Goal: Task Accomplishment & Management: Manage account settings

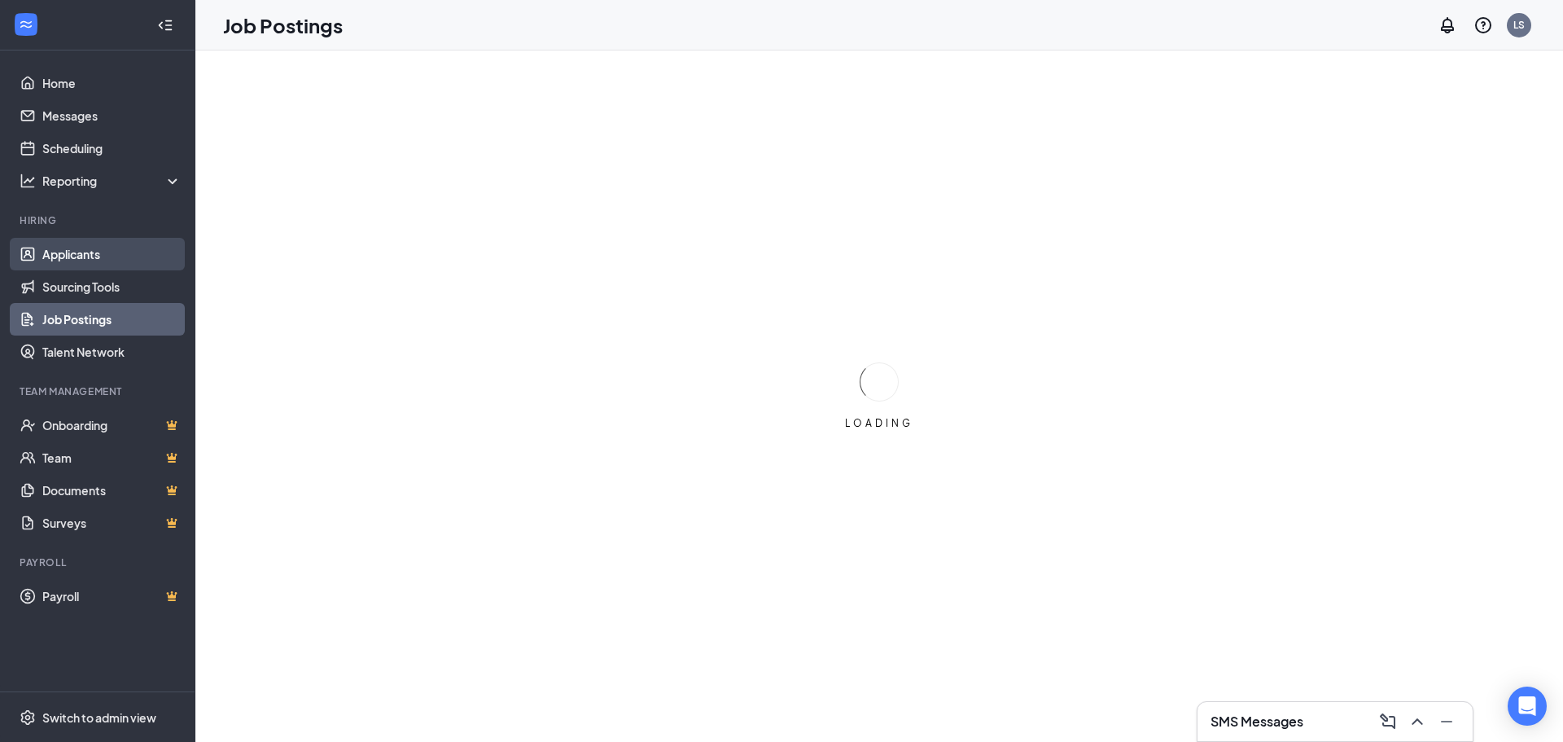
click at [79, 258] on link "Applicants" at bounding box center [111, 254] width 139 height 33
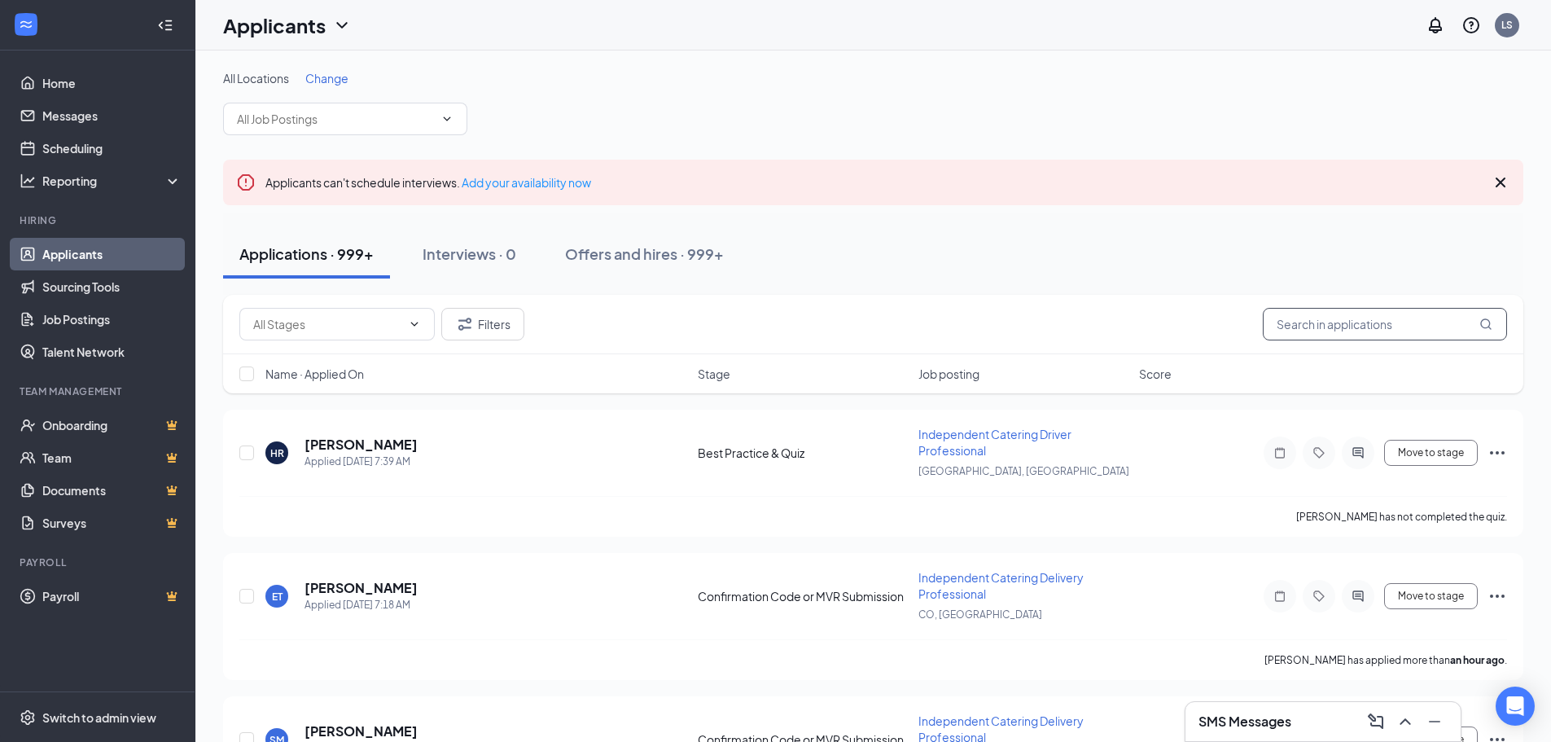
click at [1298, 319] on input "text" at bounding box center [1385, 324] width 244 height 33
paste input "[PERSON_NAME]"
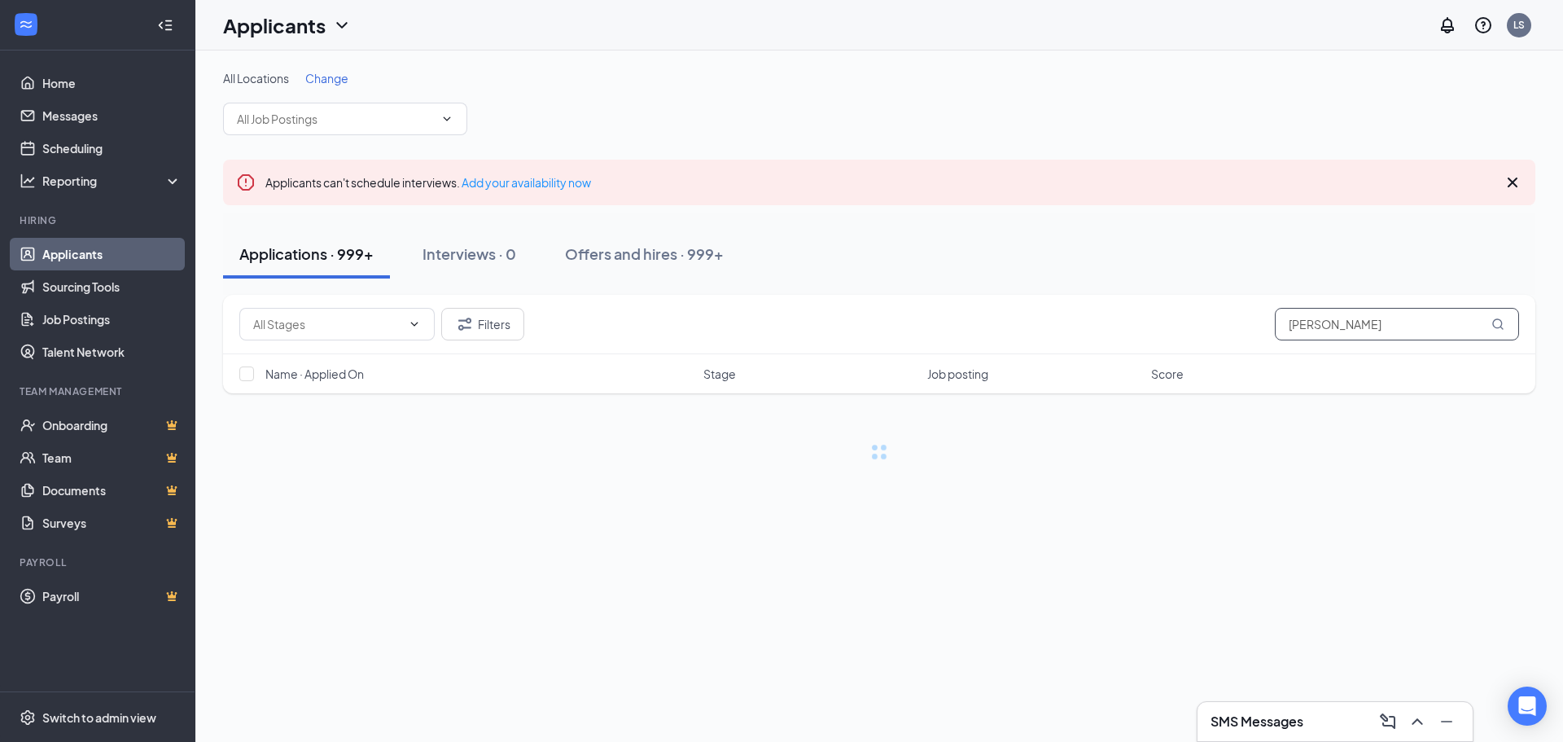
type input "[PERSON_NAME]"
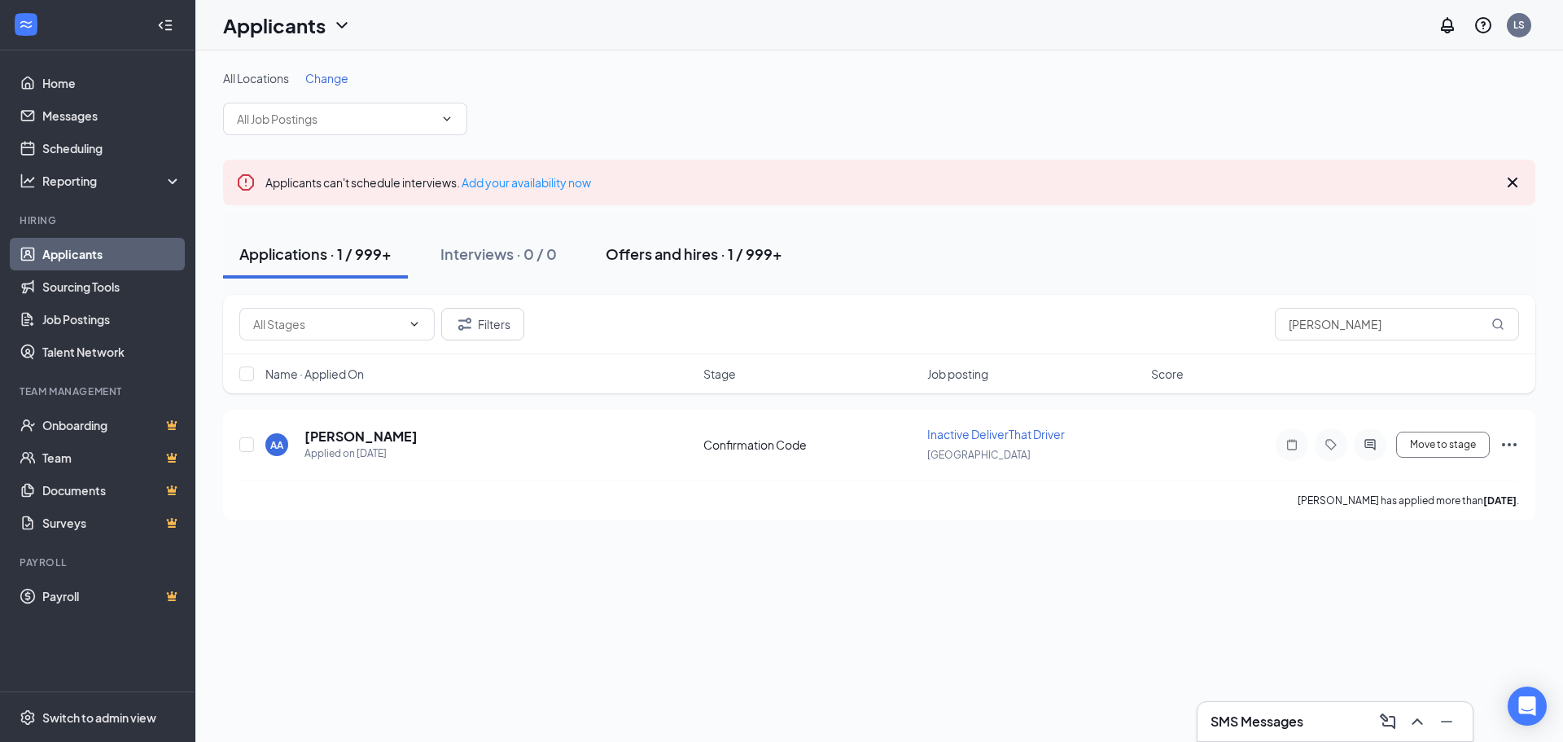
click at [672, 259] on div "Offers and hires · 1 / 999+" at bounding box center [694, 253] width 177 height 20
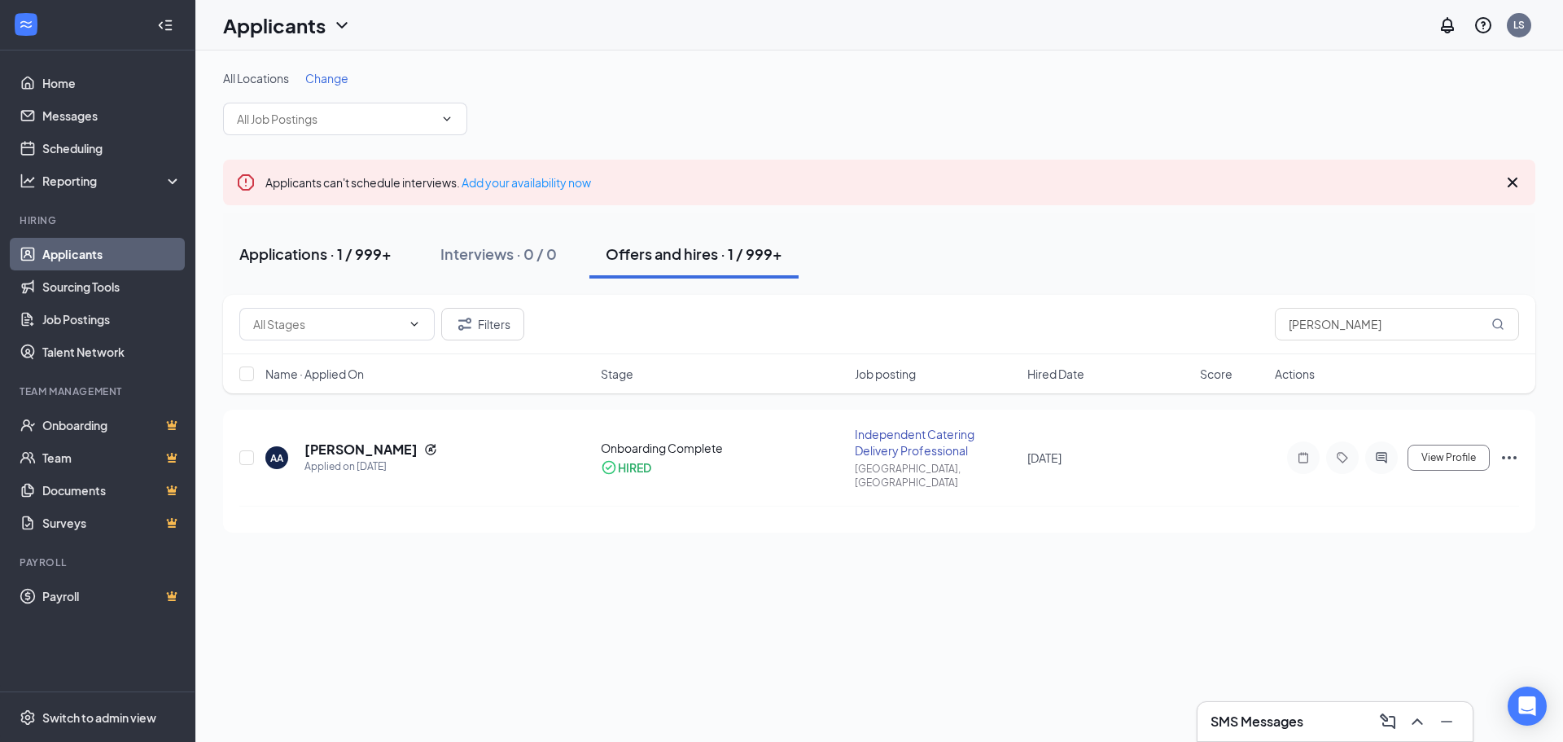
click at [328, 261] on div "Applications · 1 / 999+" at bounding box center [315, 253] width 152 height 20
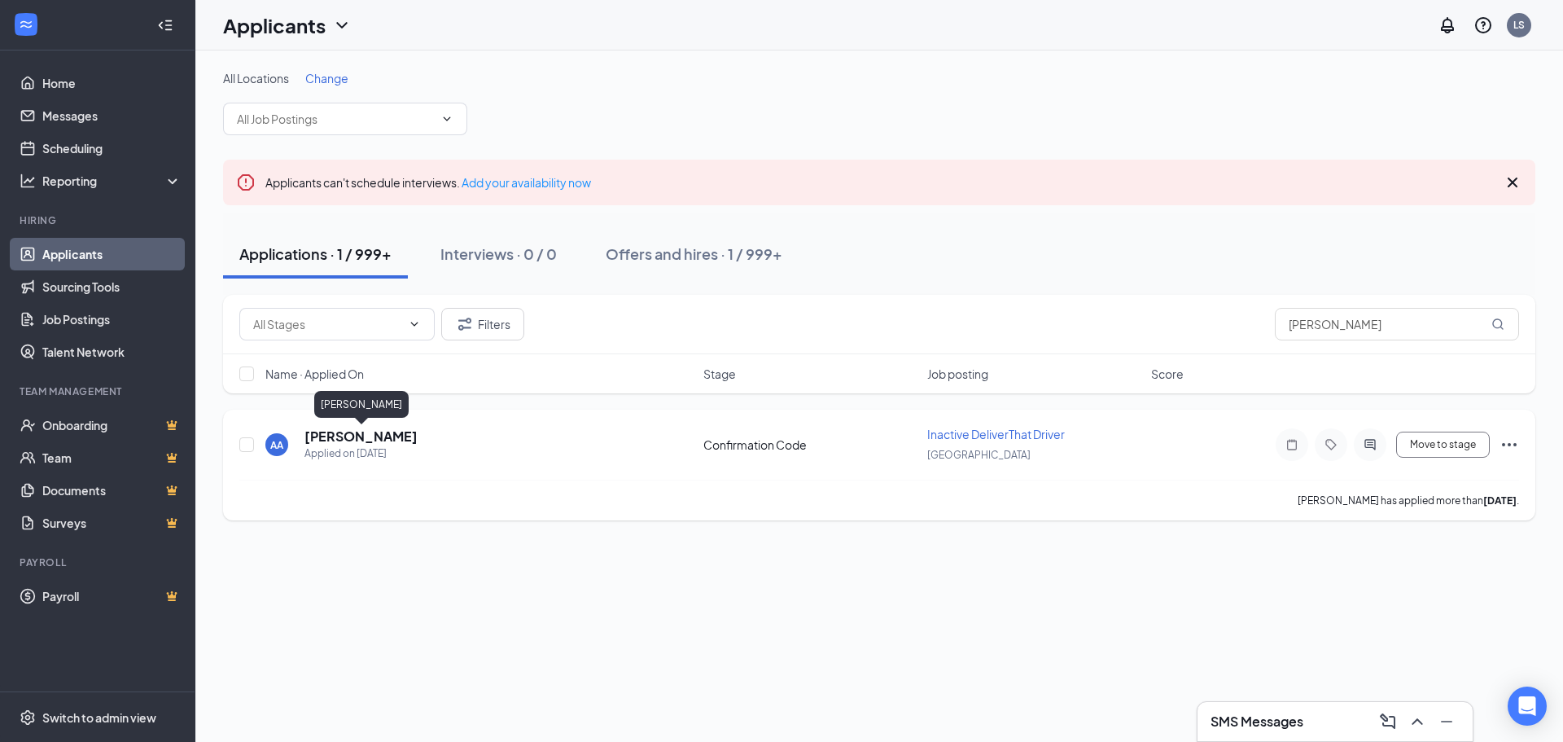
click at [373, 436] on h5 "[PERSON_NAME]" at bounding box center [360, 436] width 113 height 18
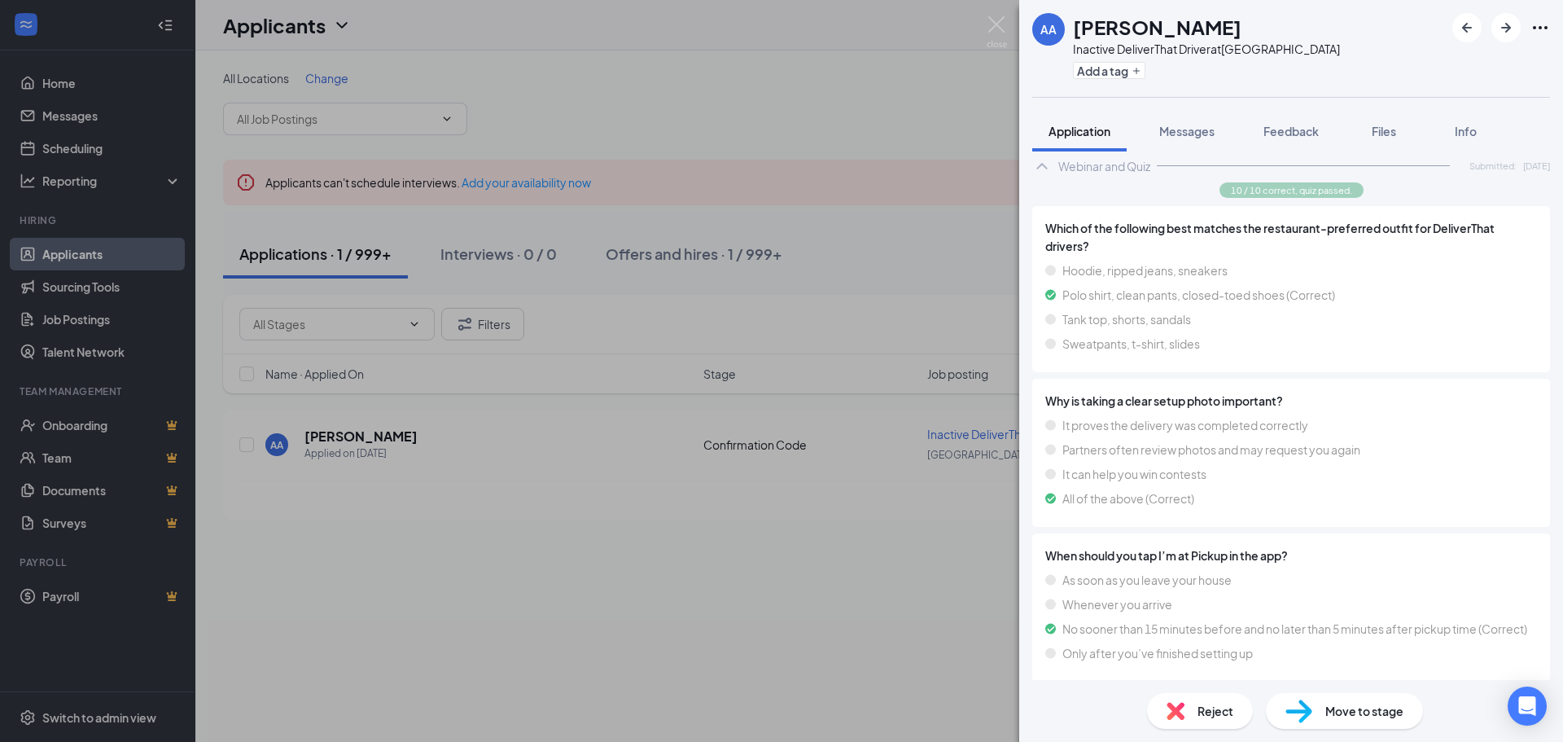
scroll to position [503, 0]
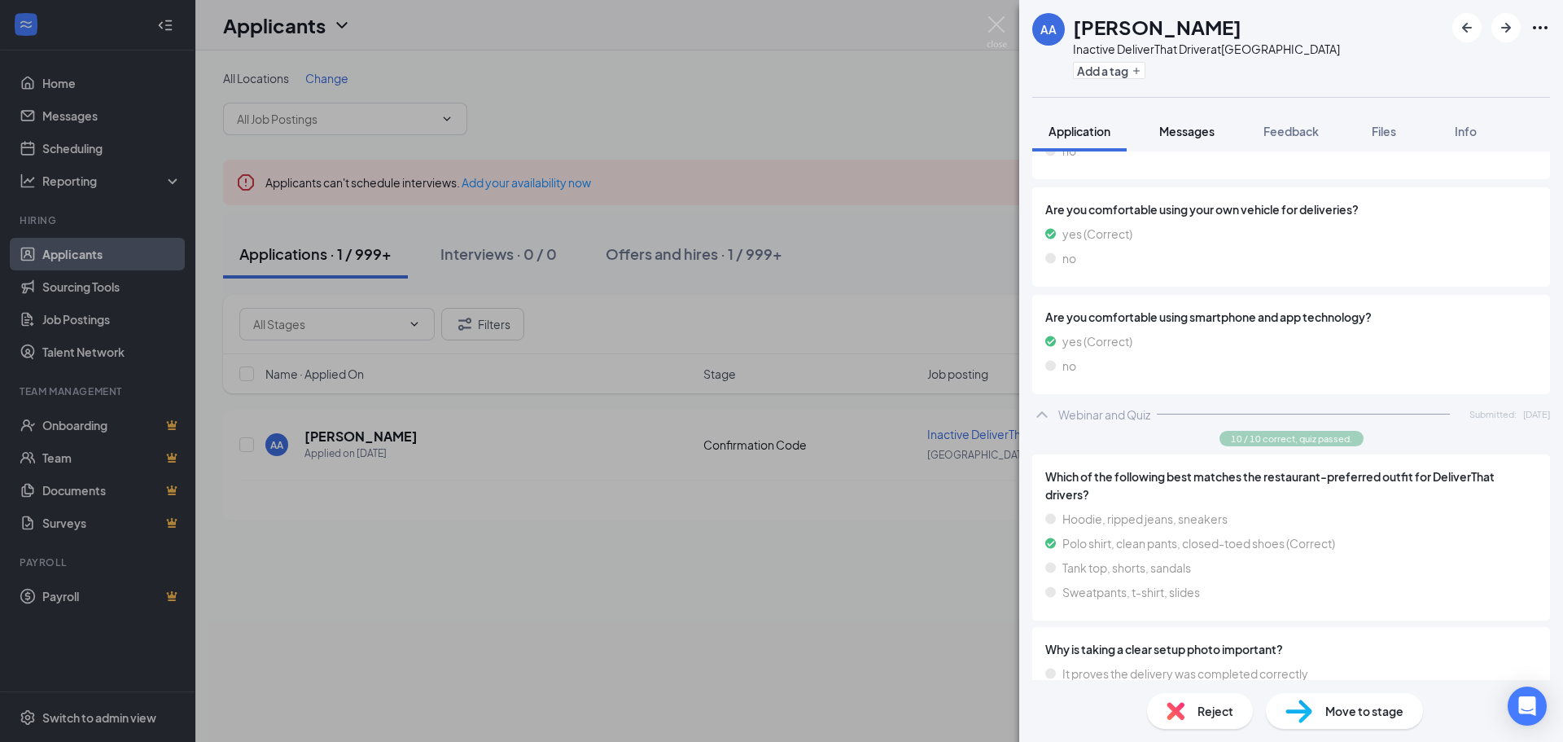
click at [1184, 134] on span "Messages" at bounding box center [1186, 131] width 55 height 15
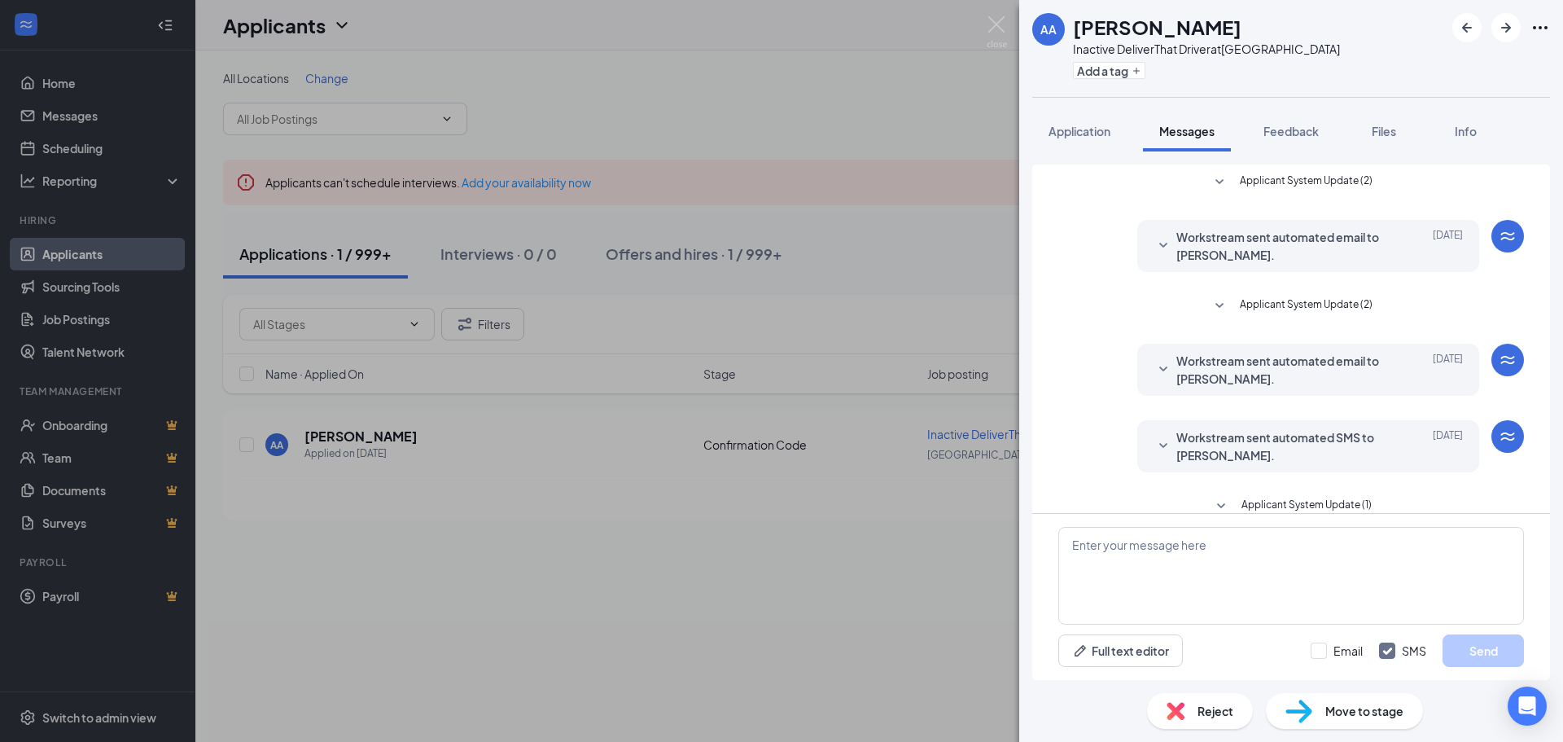
click at [1155, 452] on icon "SmallChevronDown" at bounding box center [1164, 446] width 20 height 20
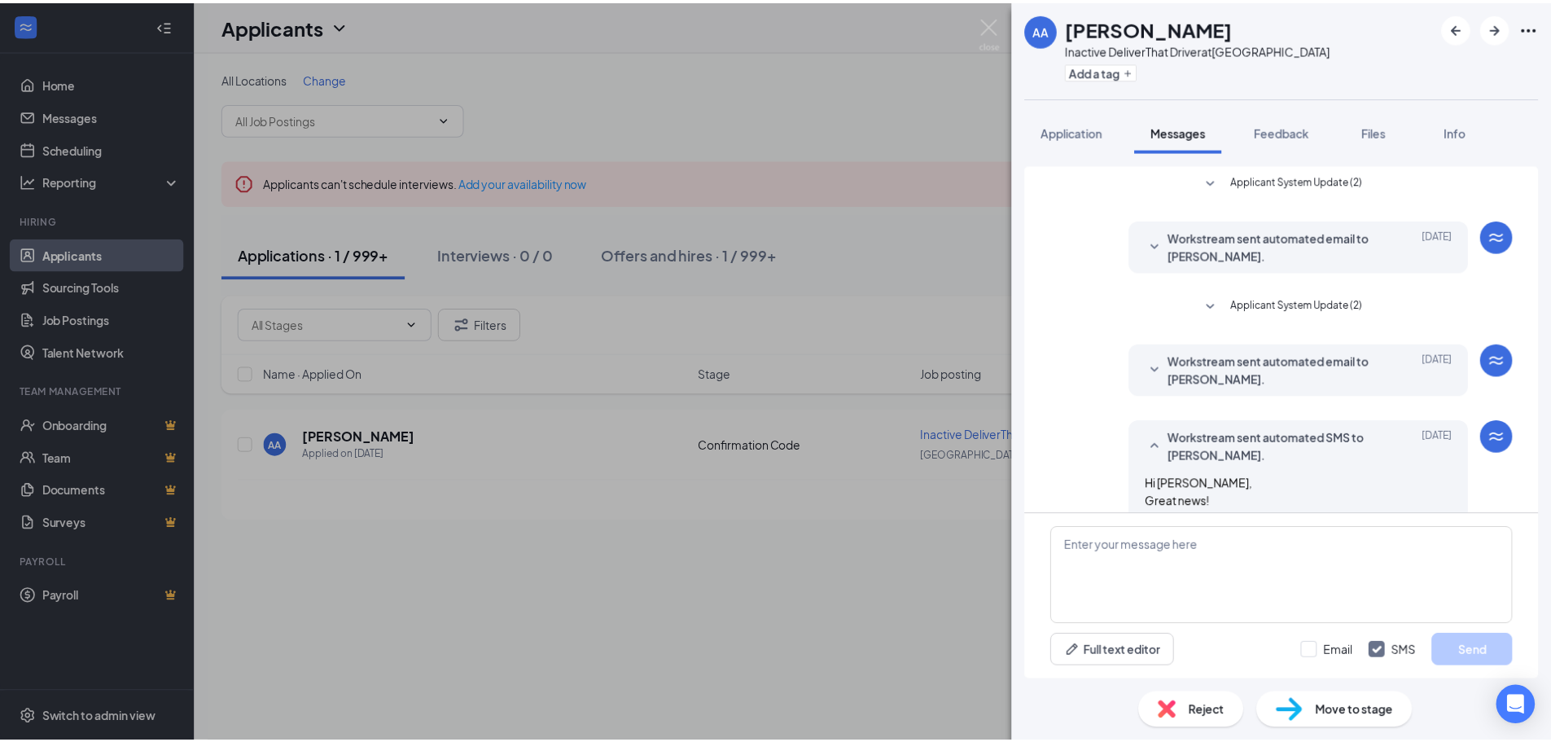
scroll to position [194, 0]
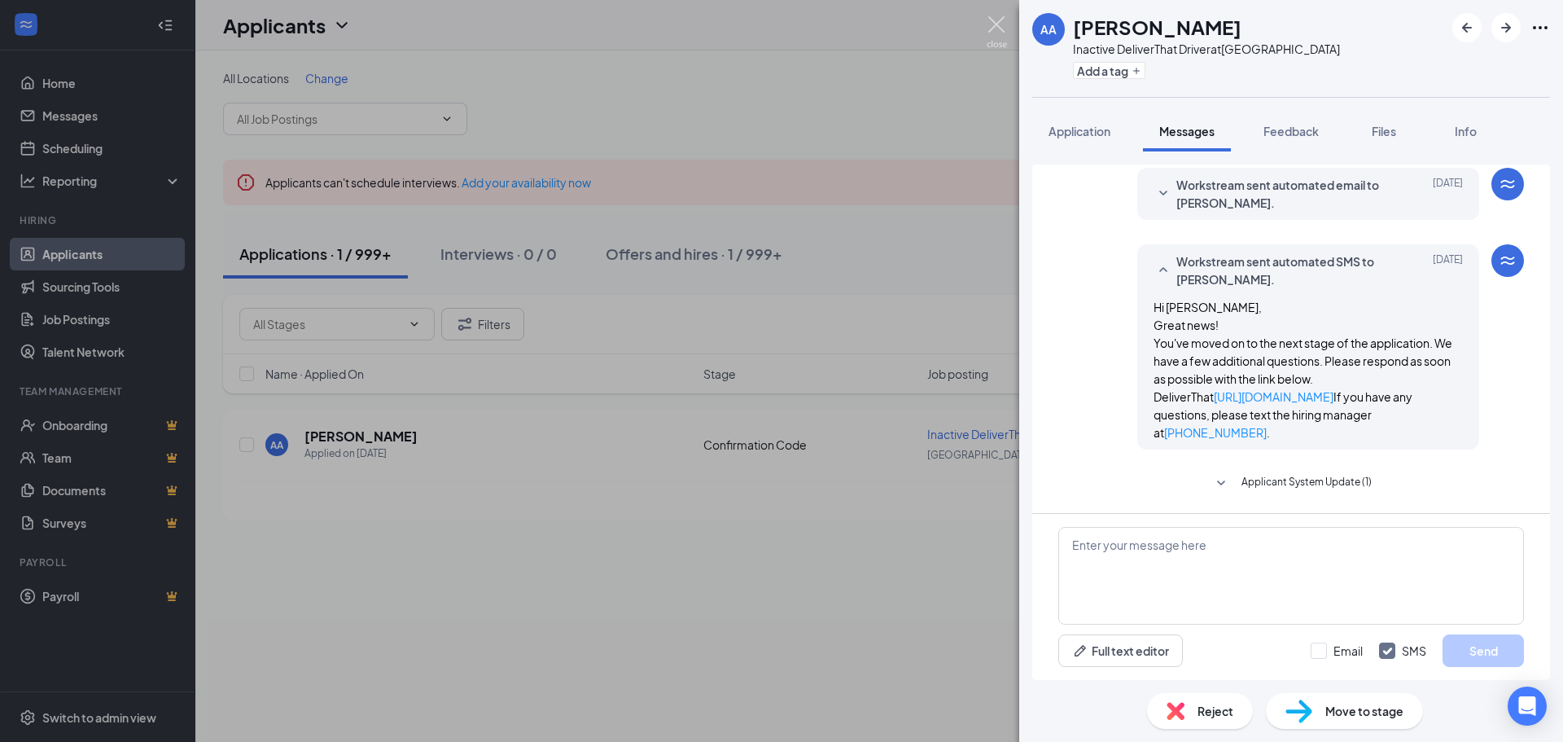
click at [991, 26] on img at bounding box center [997, 32] width 20 height 32
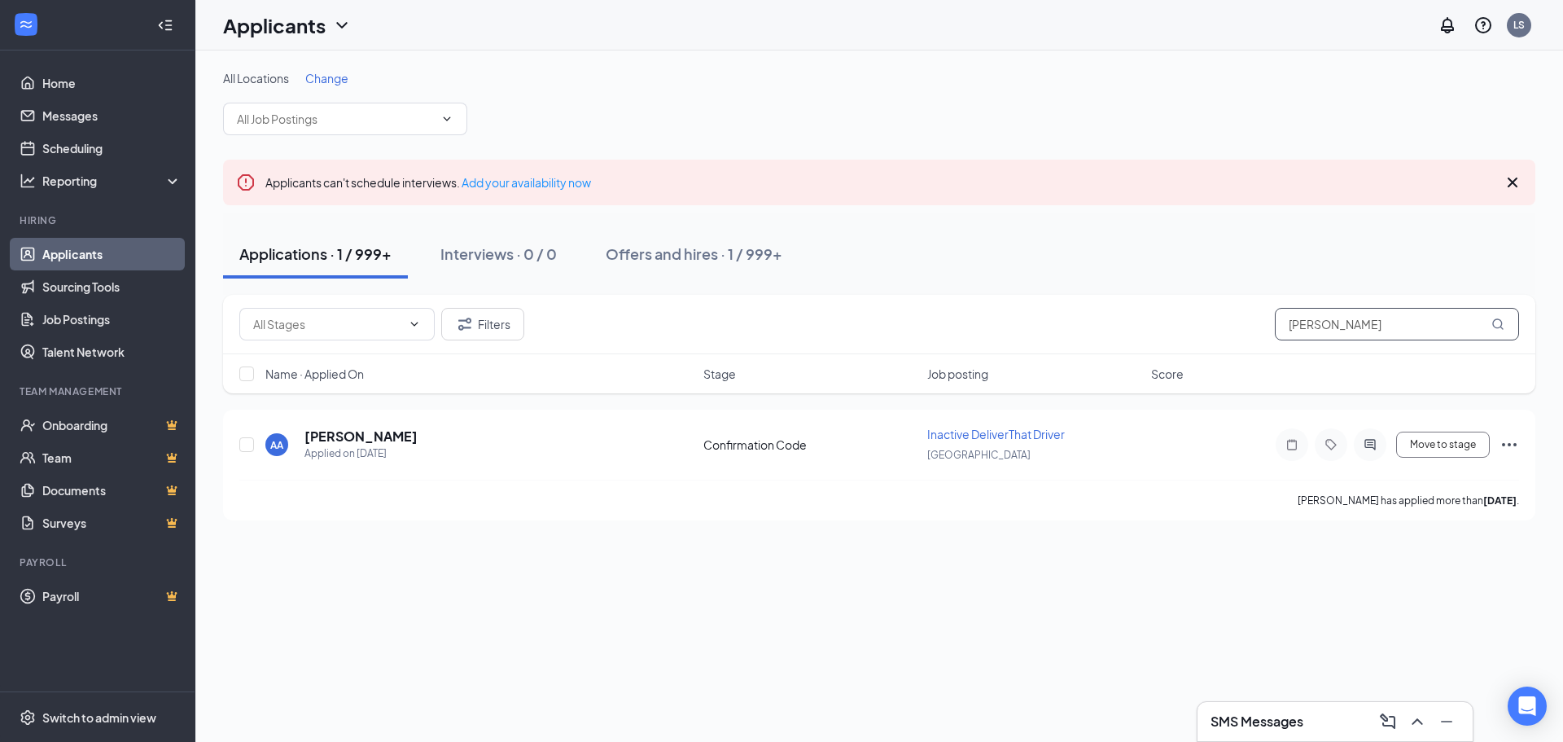
drag, startPoint x: 1429, startPoint y: 327, endPoint x: 973, endPoint y: 353, distance: 456.6
click at [973, 353] on div "Filters [PERSON_NAME]" at bounding box center [879, 324] width 1312 height 59
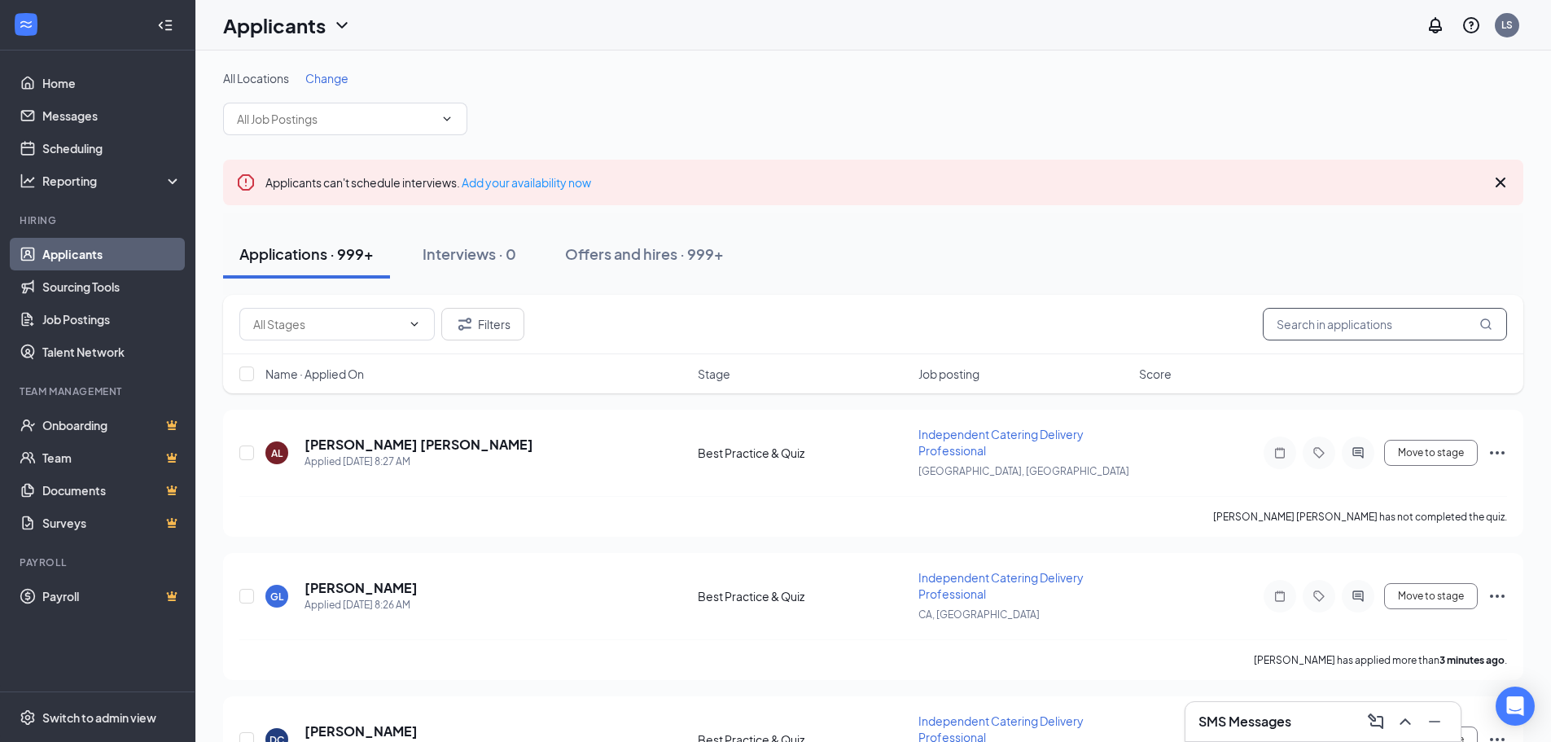
click at [1307, 325] on input "text" at bounding box center [1385, 324] width 244 height 33
paste input "[PERSON_NAME]"
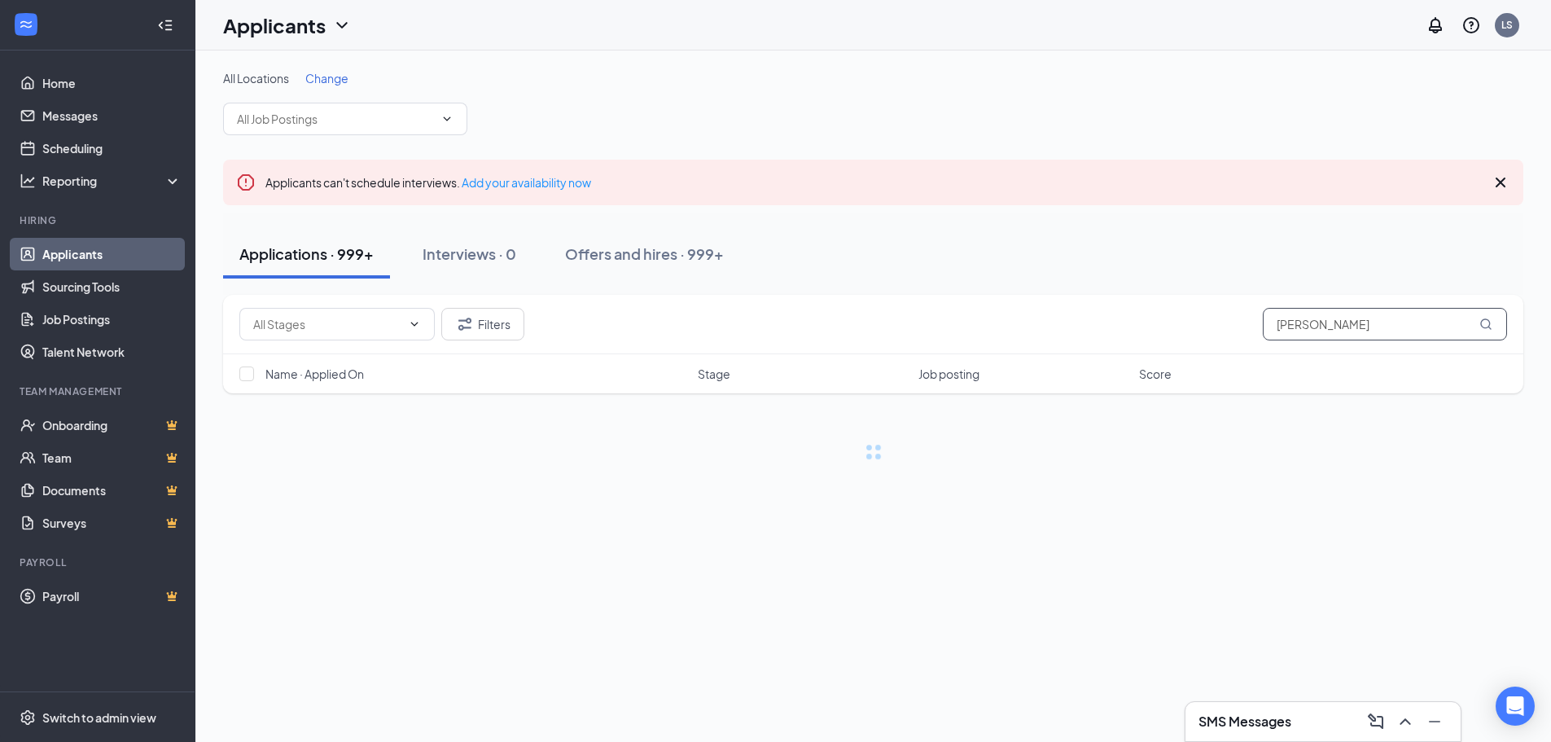
type input "[PERSON_NAME]"
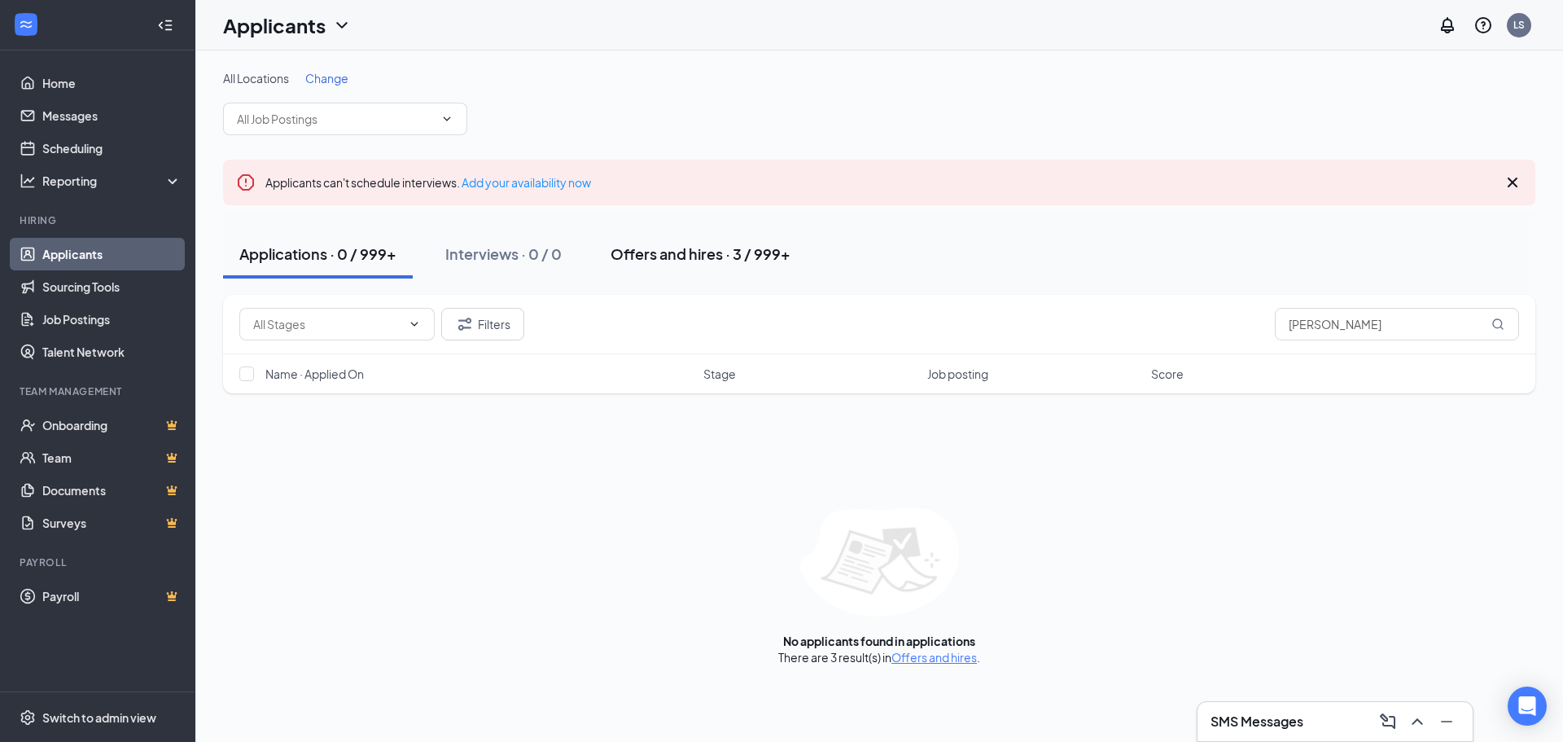
click at [697, 248] on div "Offers and hires · 3 / 999+" at bounding box center [701, 253] width 180 height 20
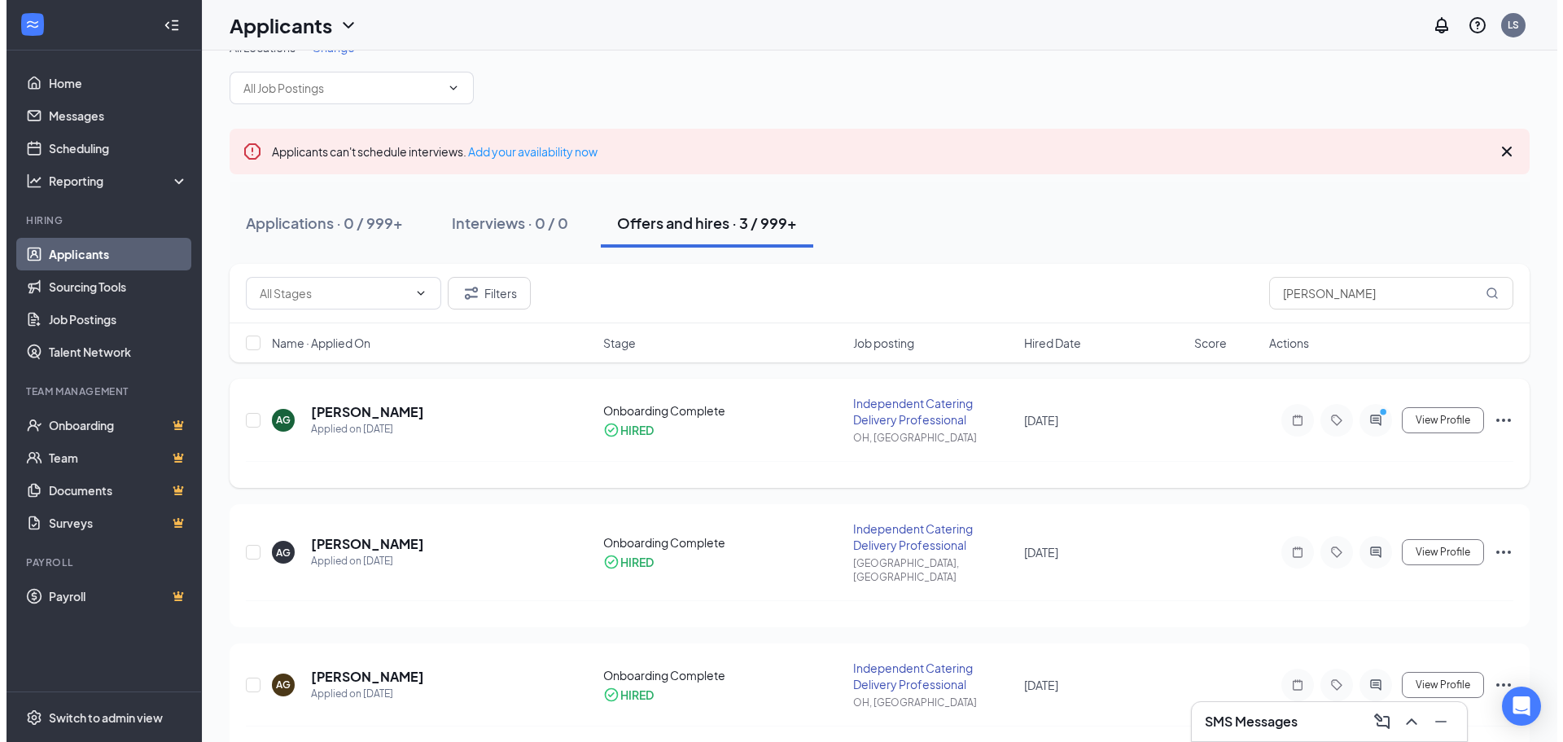
scroll to position [47, 0]
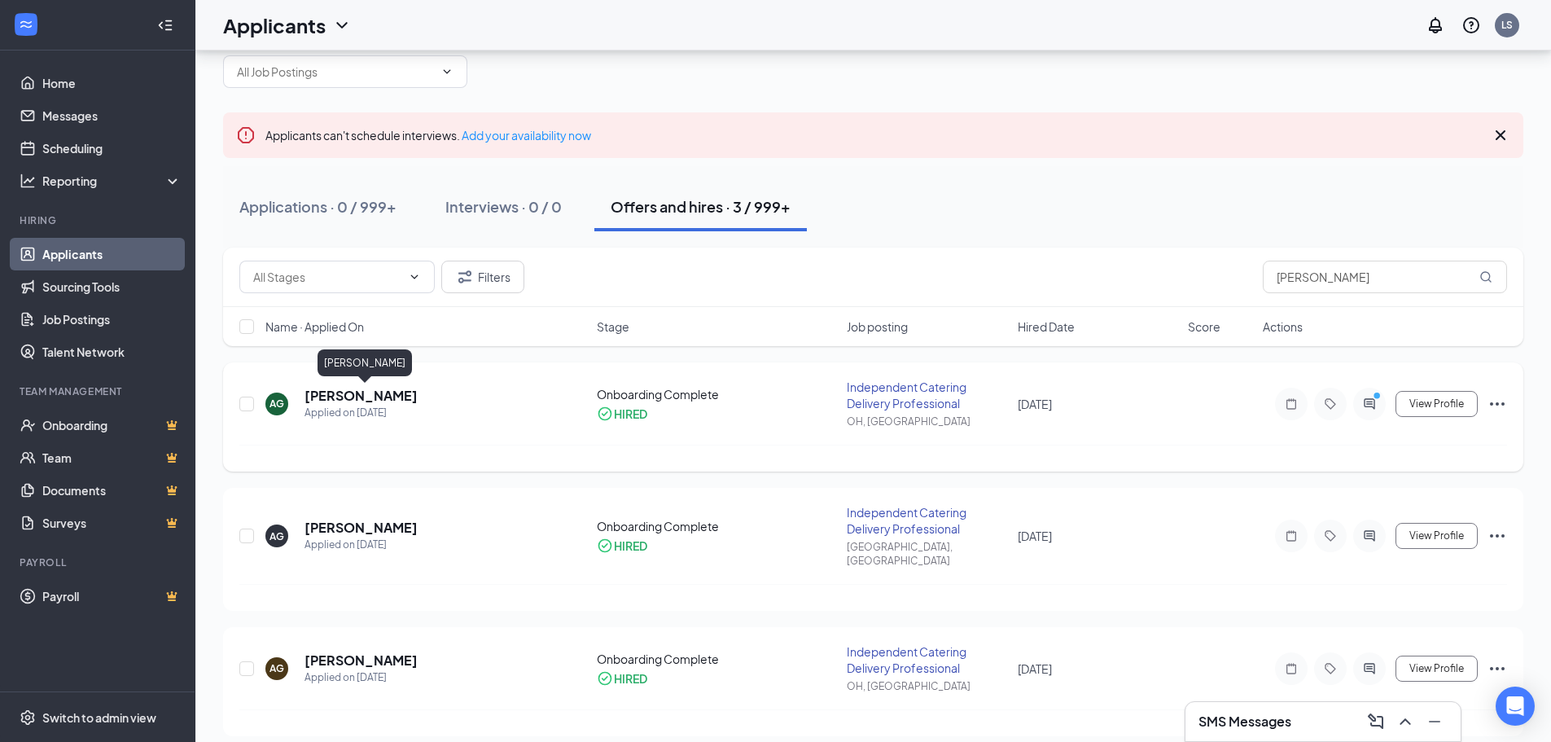
click at [418, 398] on h5 "[PERSON_NAME]" at bounding box center [360, 396] width 113 height 18
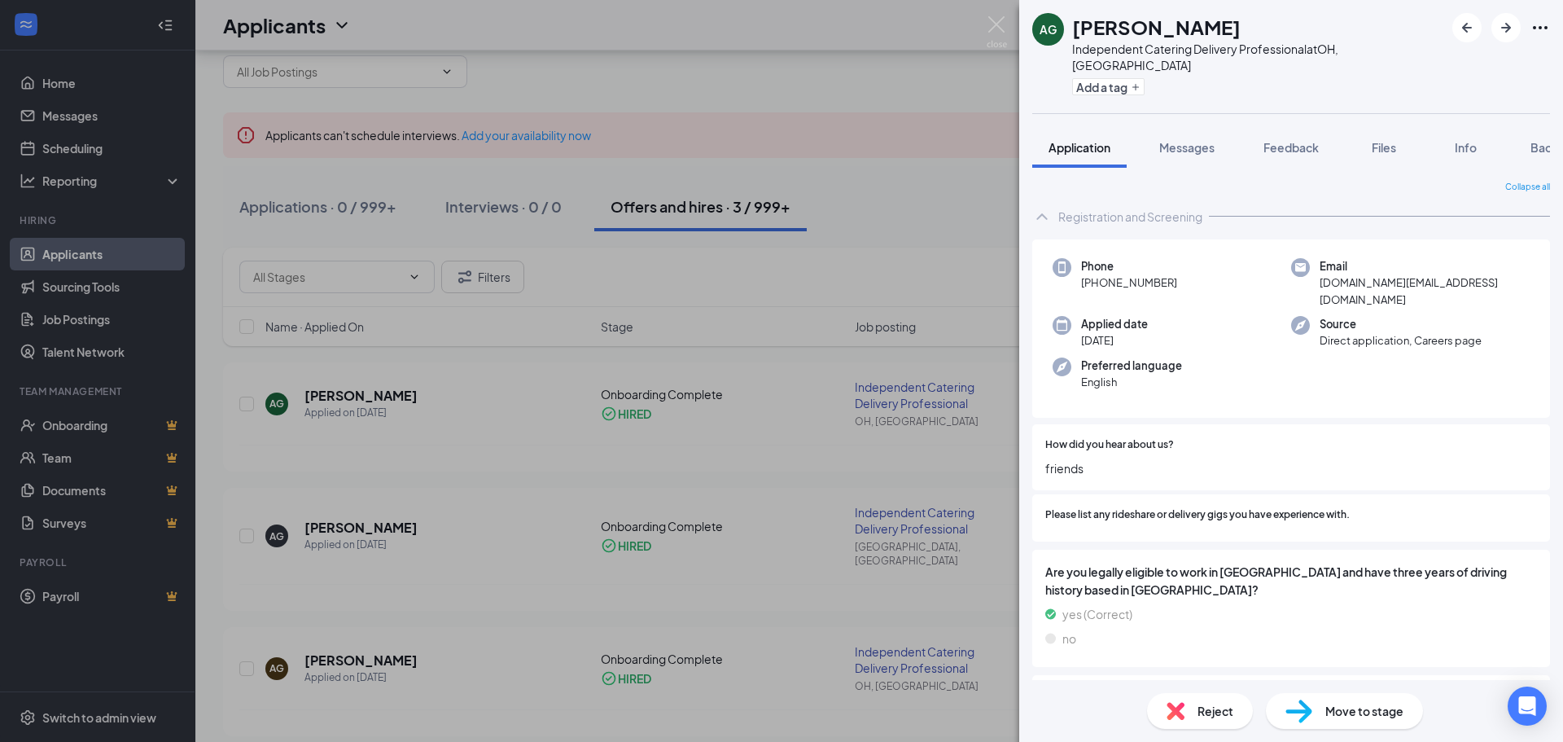
click at [339, 643] on div "AG [PERSON_NAME] Independent Catering Delivery Professional at [GEOGRAPHIC_DATA…" at bounding box center [781, 371] width 1563 height 742
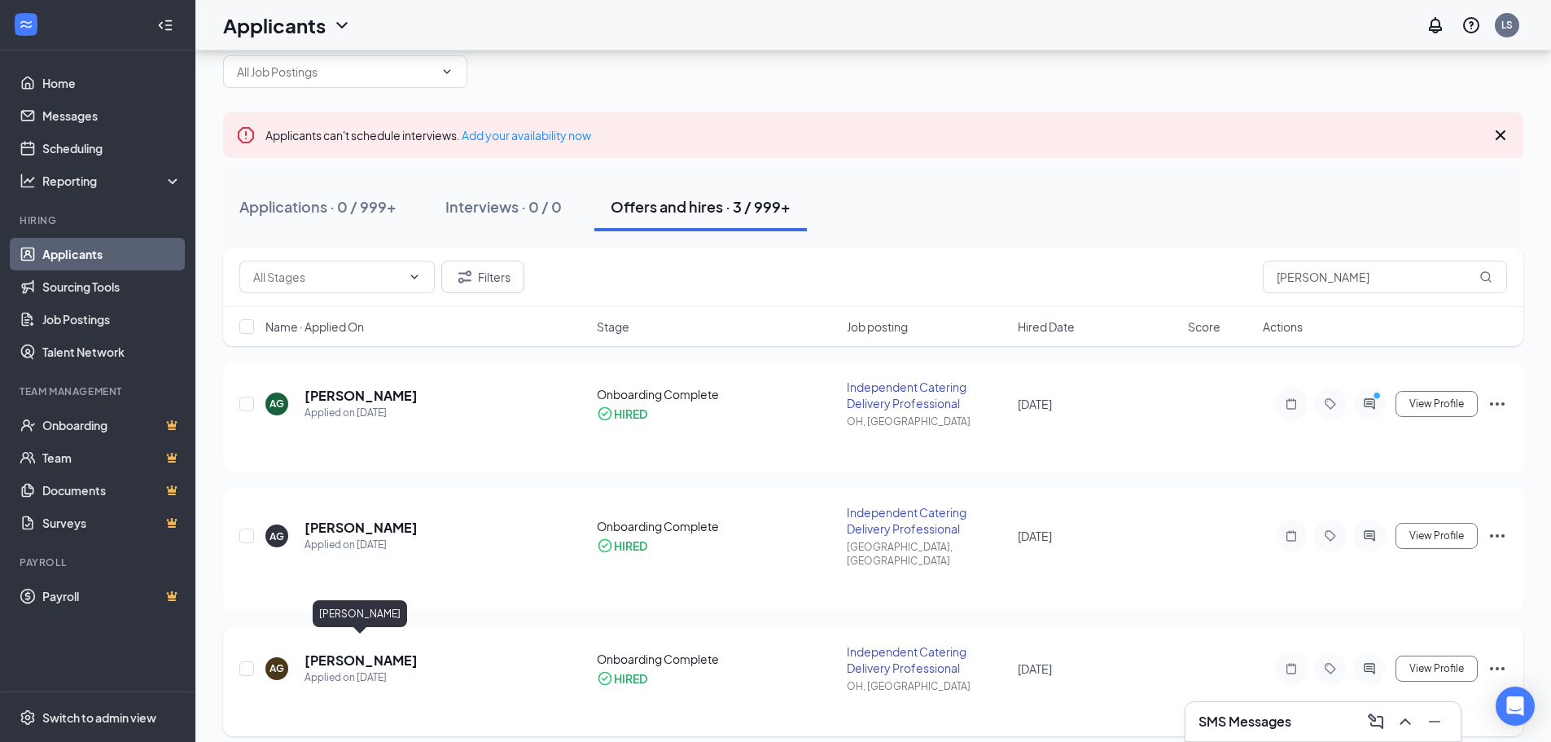
click at [340, 651] on h5 "[PERSON_NAME]" at bounding box center [360, 660] width 113 height 18
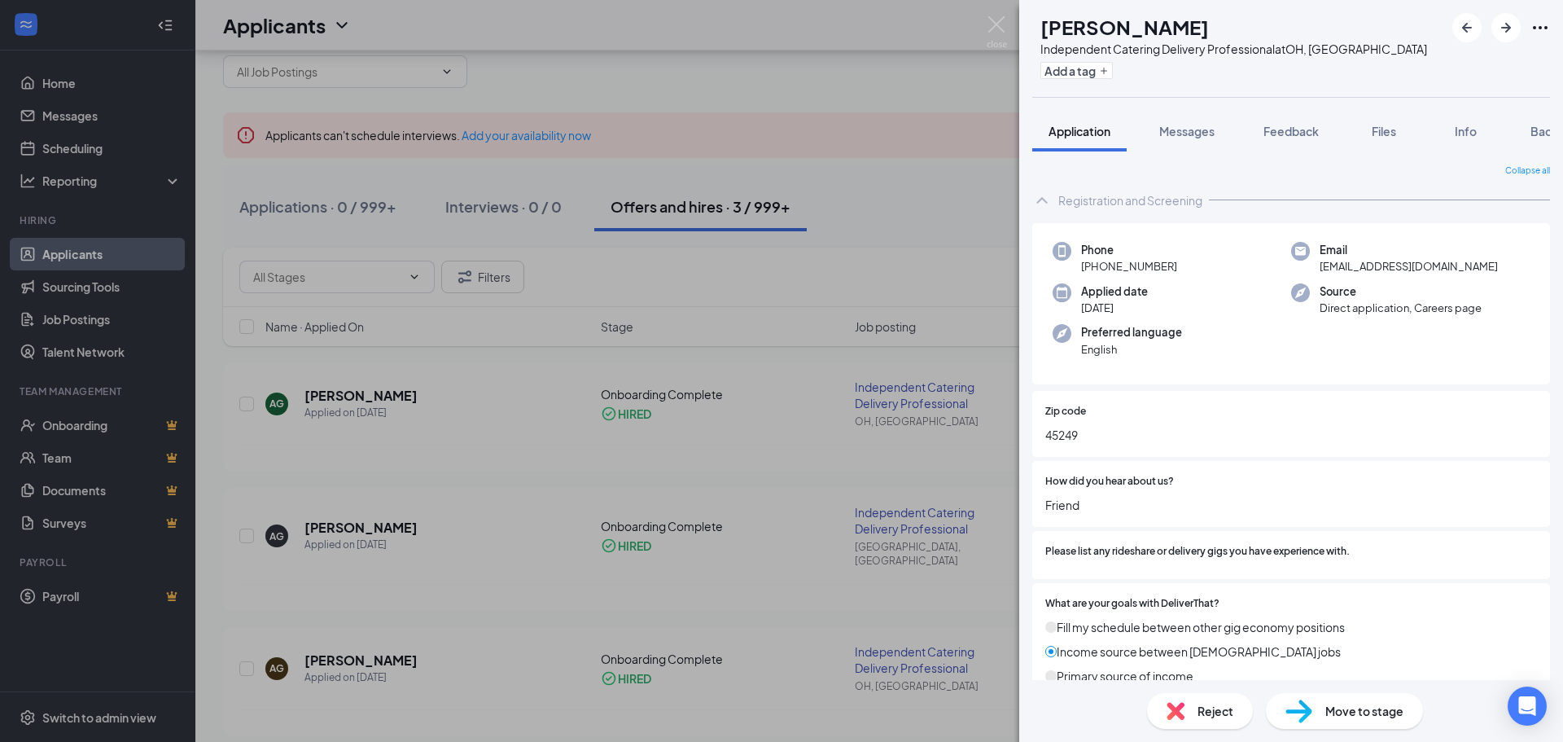
click at [352, 398] on div "AG [PERSON_NAME] Independent Catering Delivery Professional at [GEOGRAPHIC_DATA…" at bounding box center [781, 371] width 1563 height 742
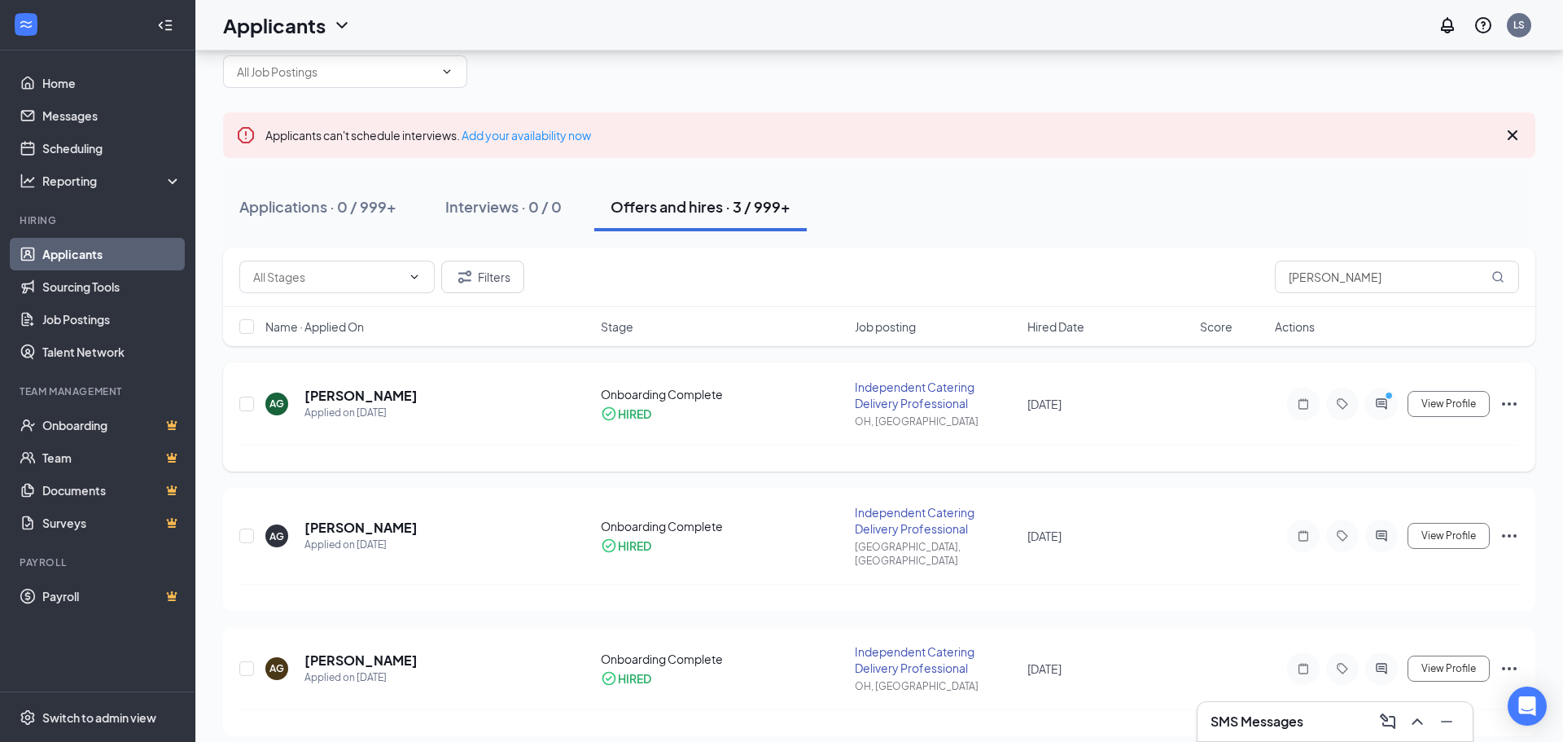
click at [351, 399] on h5 "[PERSON_NAME]" at bounding box center [360, 396] width 113 height 18
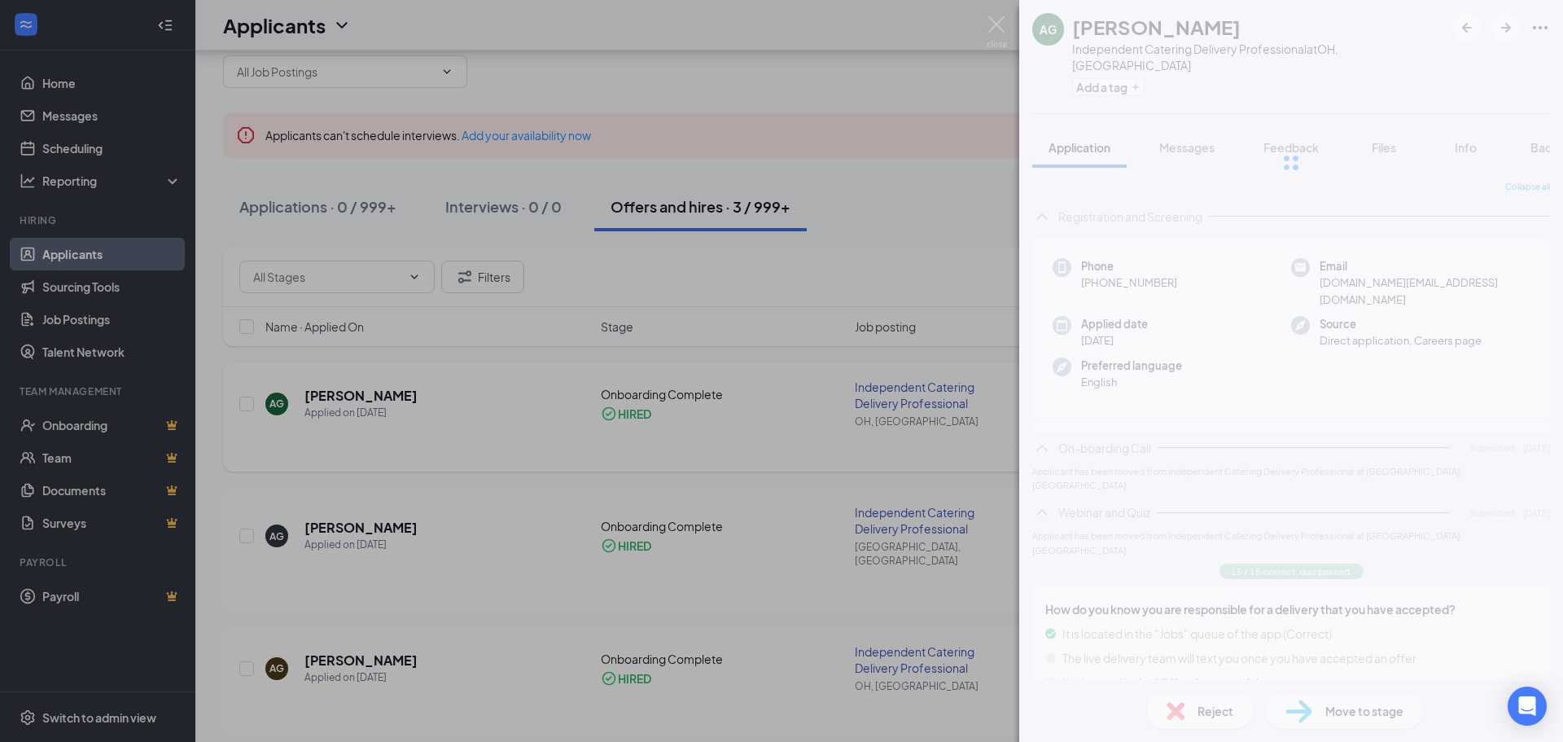
click at [351, 400] on div "AG [PERSON_NAME] Independent Catering Delivery Professional at [GEOGRAPHIC_DATA…" at bounding box center [781, 371] width 1563 height 742
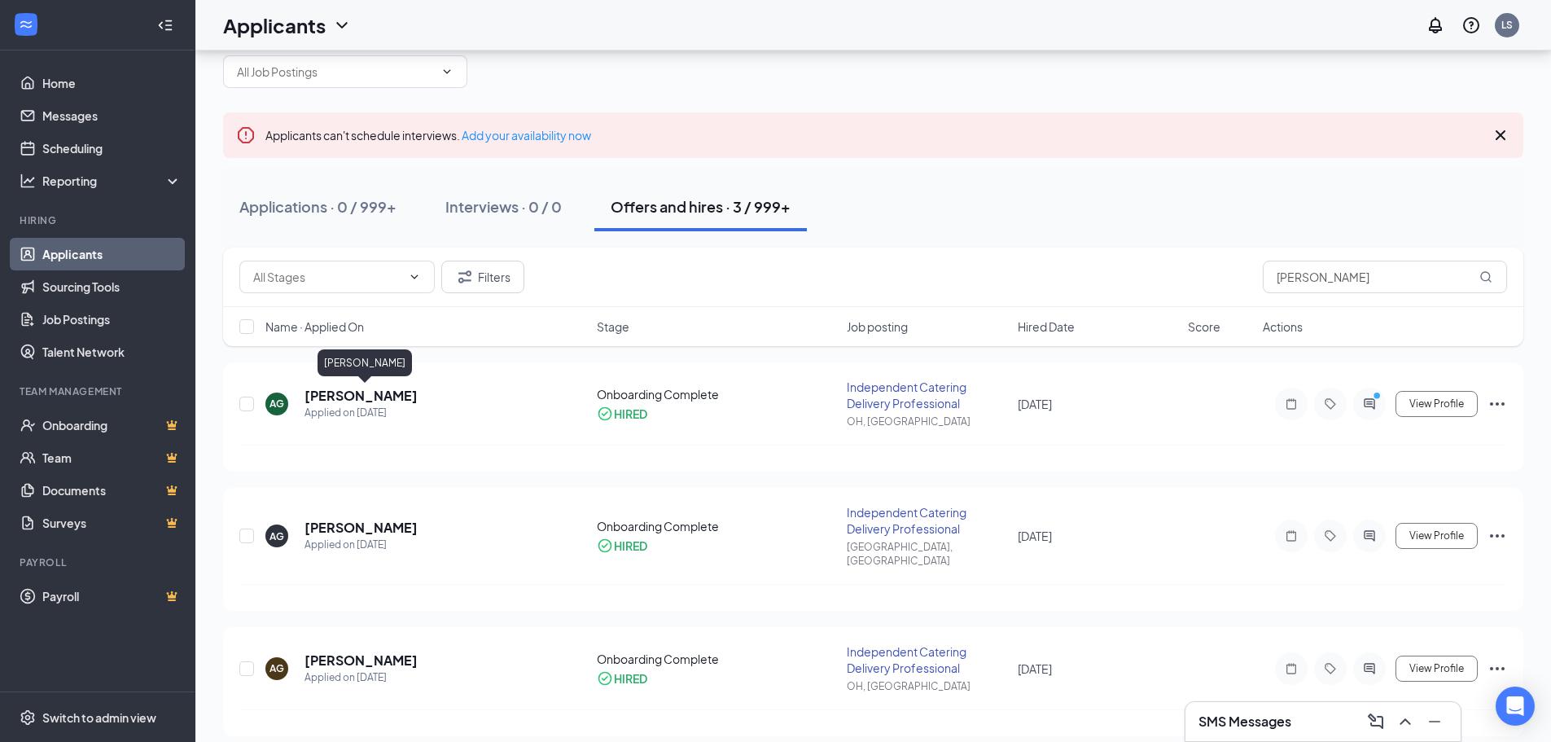
click at [348, 403] on h5 "[PERSON_NAME]" at bounding box center [360, 396] width 113 height 18
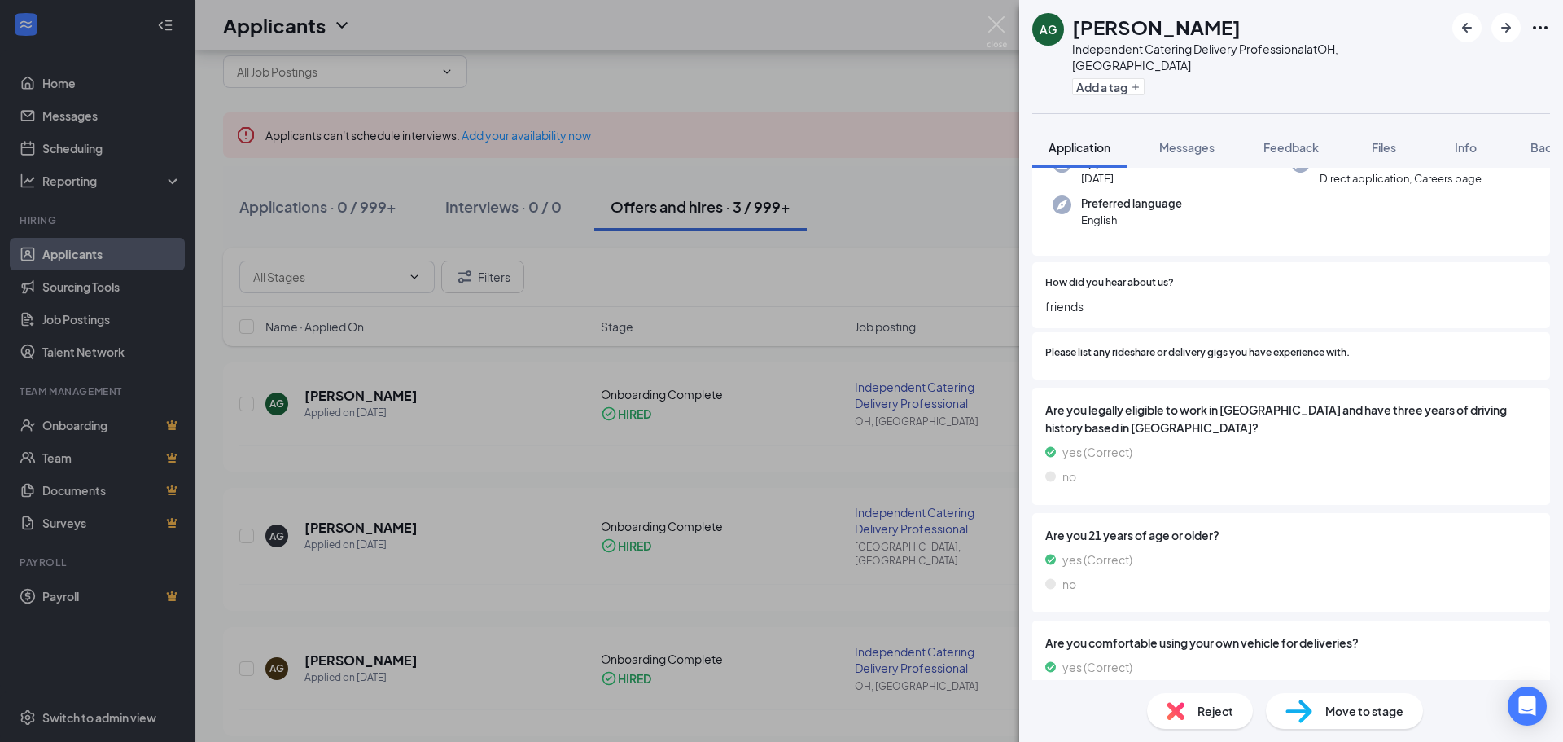
scroll to position [163, 0]
click at [506, 363] on div "AG [PERSON_NAME] Independent Catering Delivery Professional at [GEOGRAPHIC_DATA…" at bounding box center [781, 371] width 1563 height 742
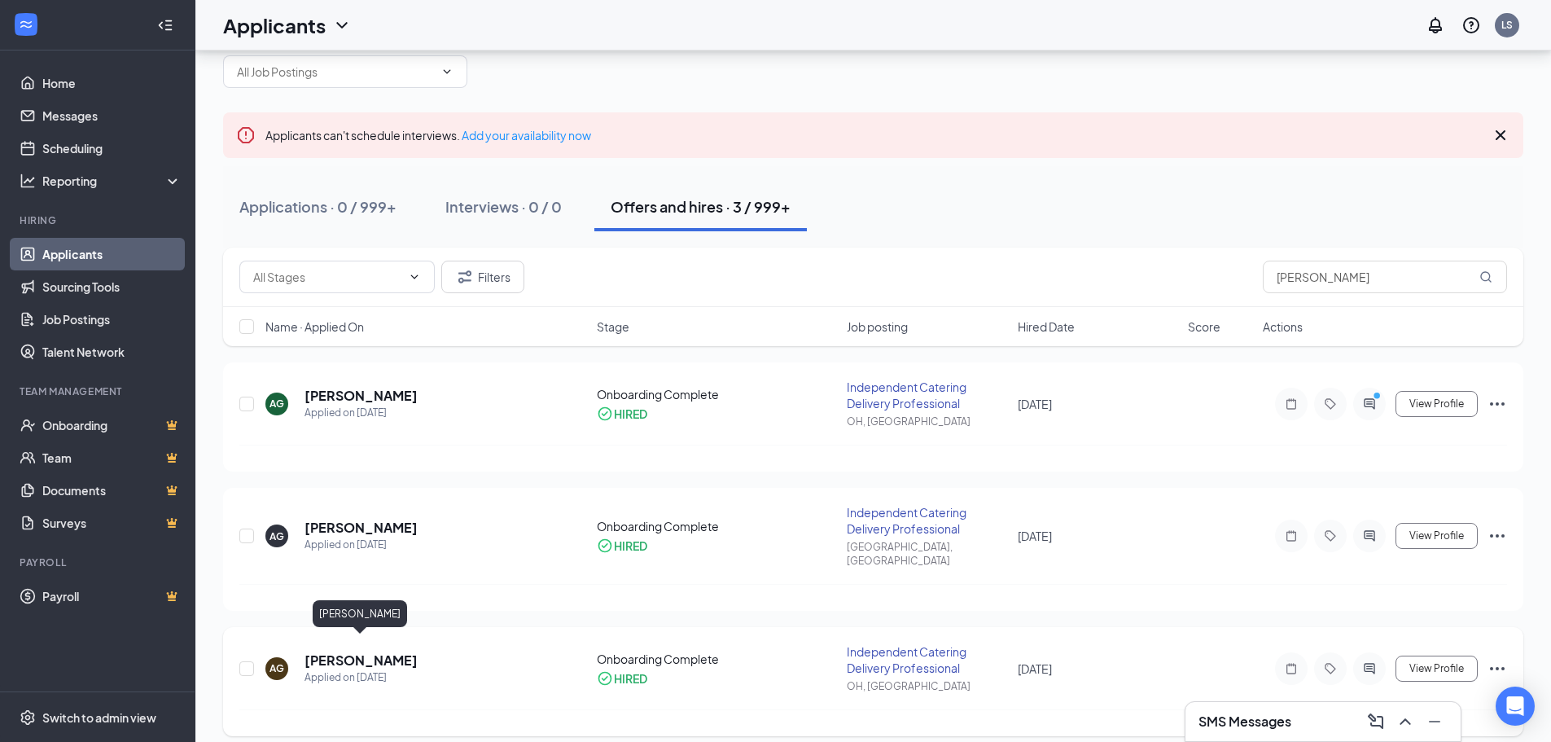
click at [385, 651] on h5 "[PERSON_NAME]" at bounding box center [360, 660] width 113 height 18
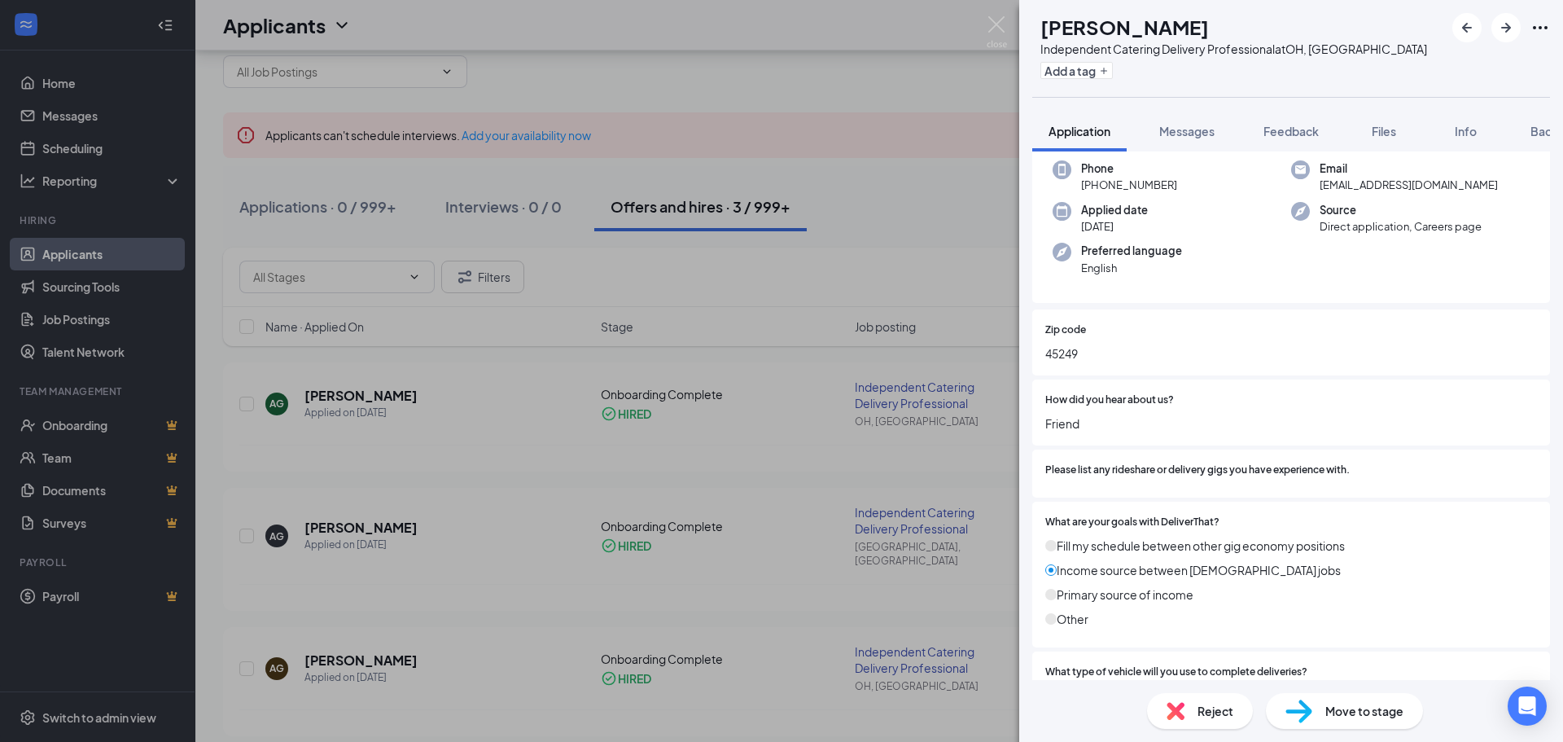
scroll to position [163, 0]
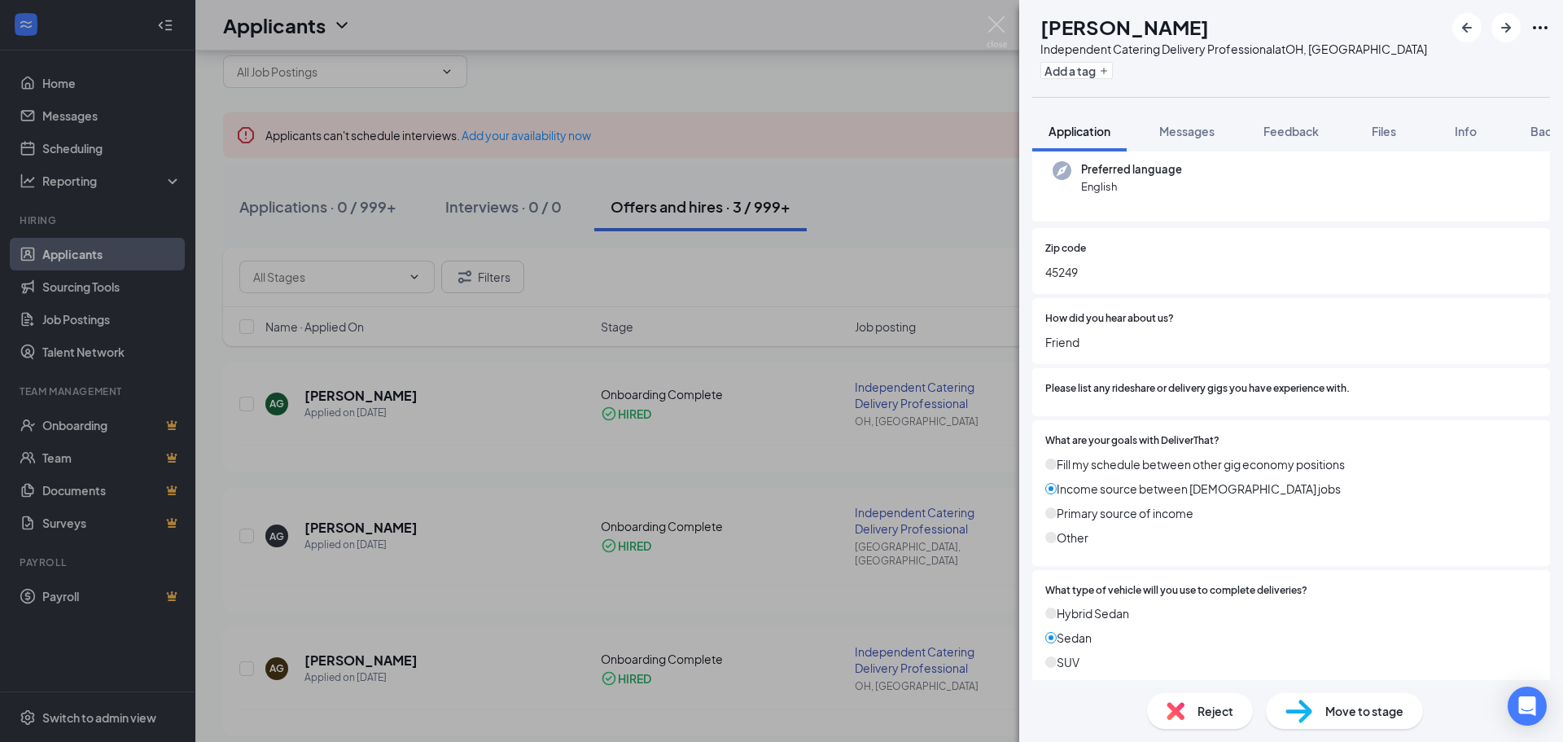
click at [387, 392] on div "AG [PERSON_NAME] Independent Catering Delivery Professional at [GEOGRAPHIC_DATA…" at bounding box center [781, 371] width 1563 height 742
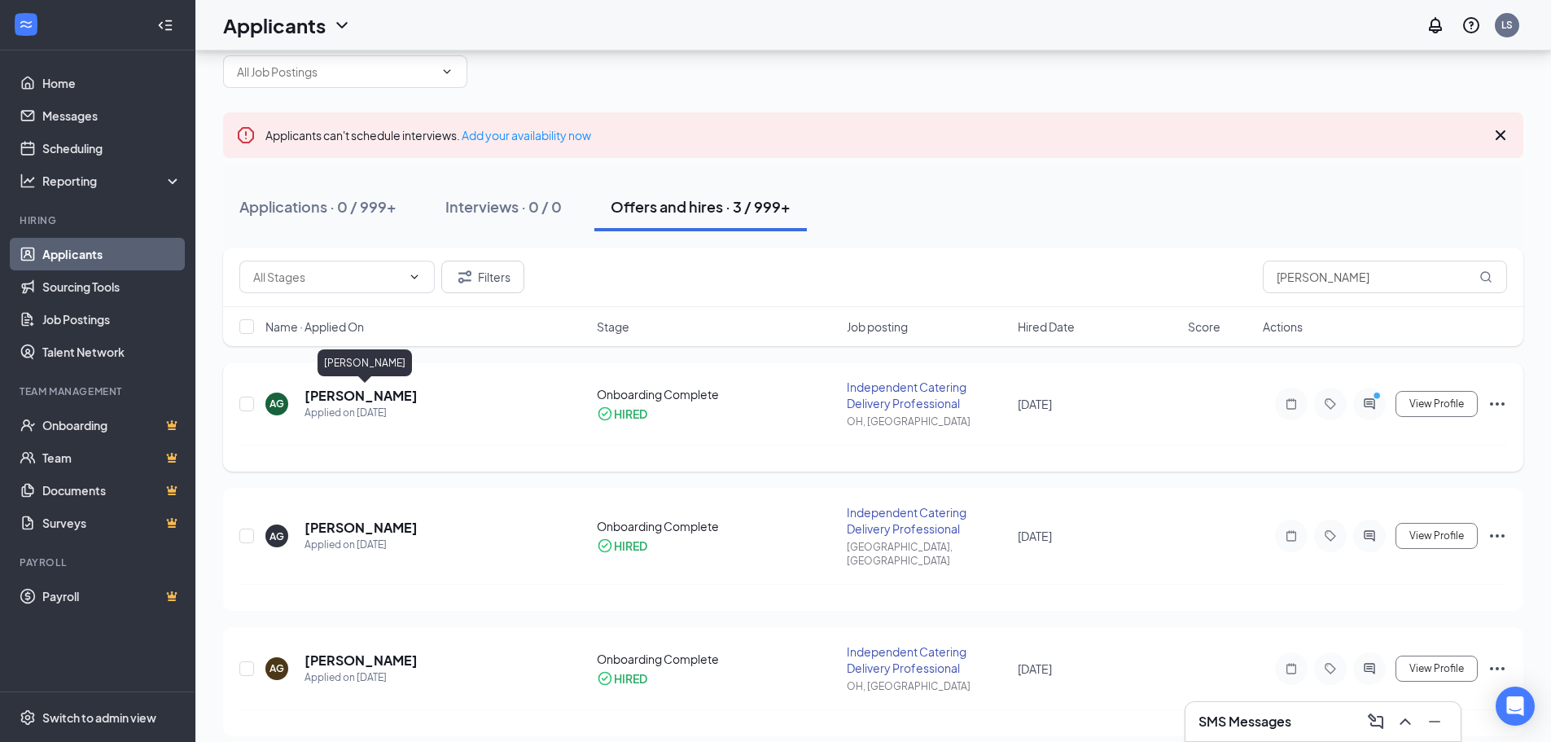
click at [388, 394] on h5 "[PERSON_NAME]" at bounding box center [360, 396] width 113 height 18
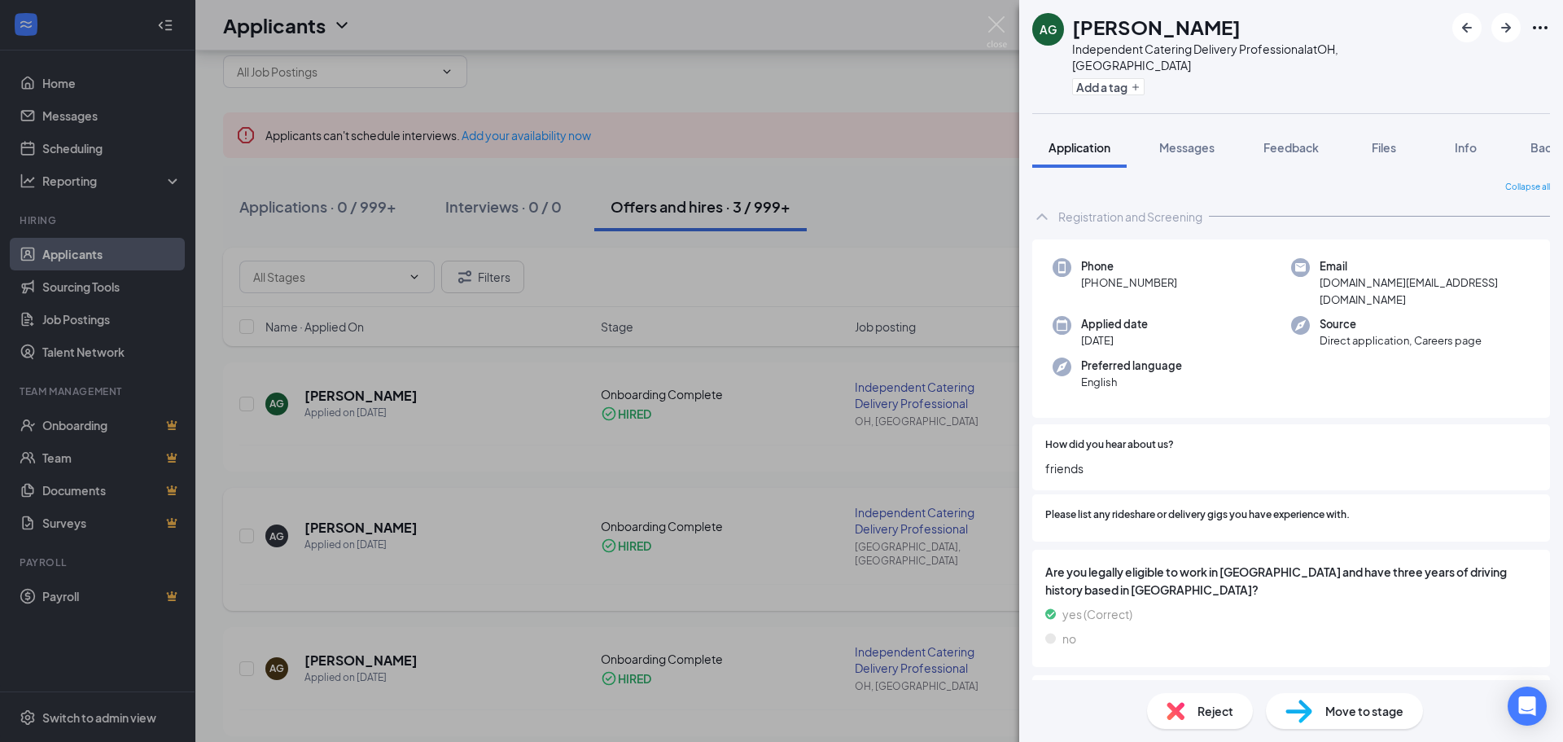
click at [891, 234] on div "AG [PERSON_NAME] Independent Catering Delivery Professional at [GEOGRAPHIC_DATA…" at bounding box center [781, 371] width 1563 height 742
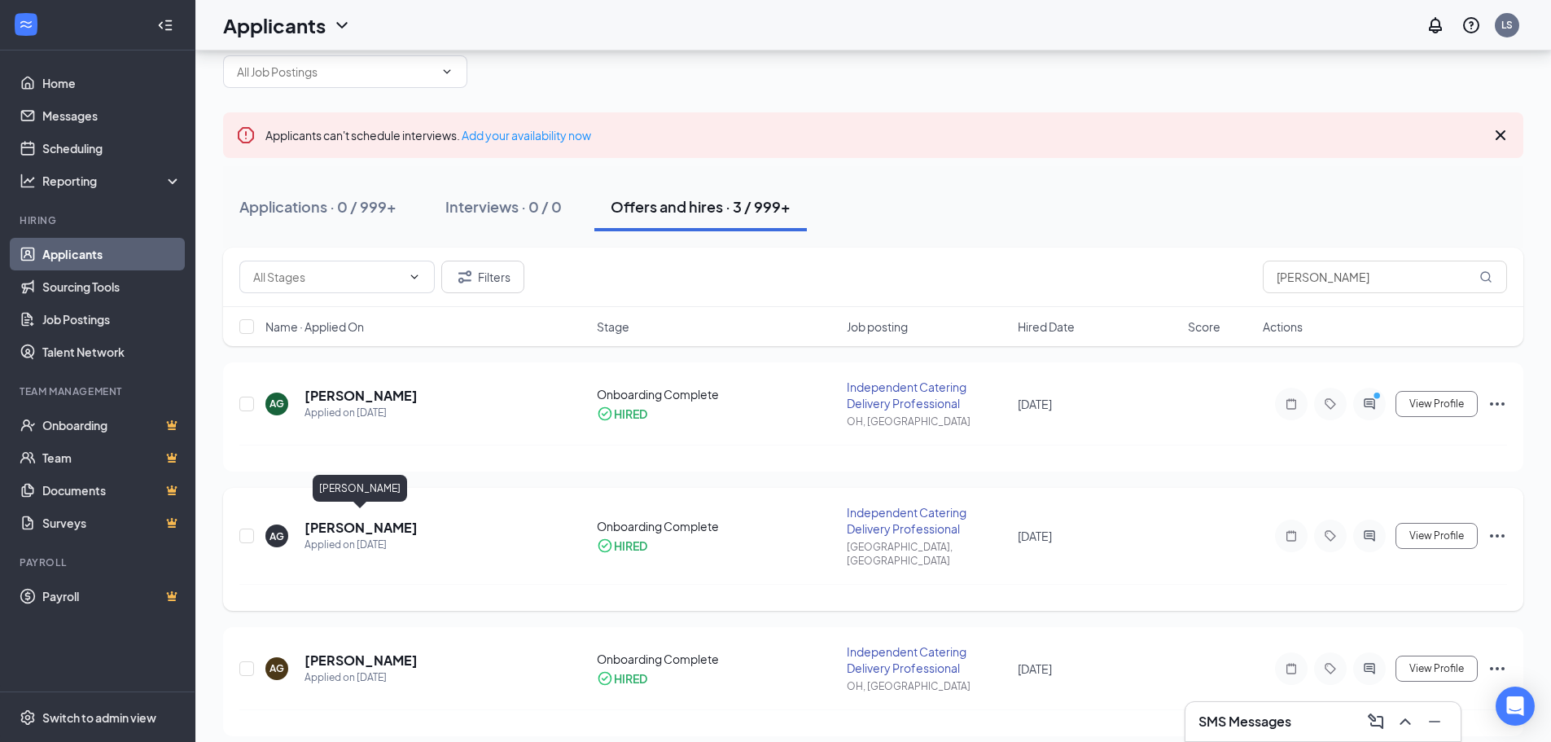
click at [330, 519] on h5 "[PERSON_NAME]" at bounding box center [360, 528] width 113 height 18
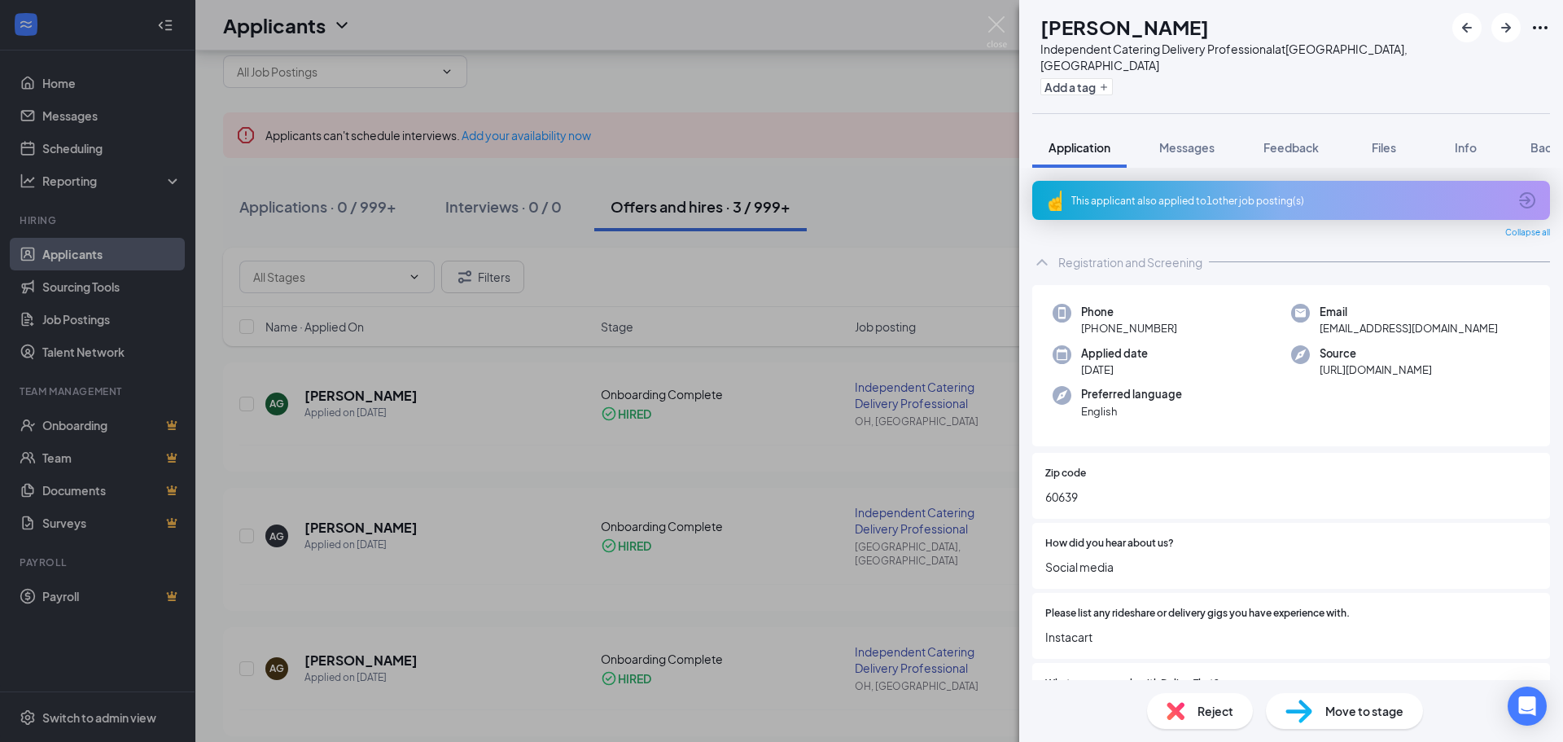
click at [830, 182] on div "AG [PERSON_NAME] Independent Catering Delivery Professional at [GEOGRAPHIC_DATA…" at bounding box center [781, 371] width 1563 height 742
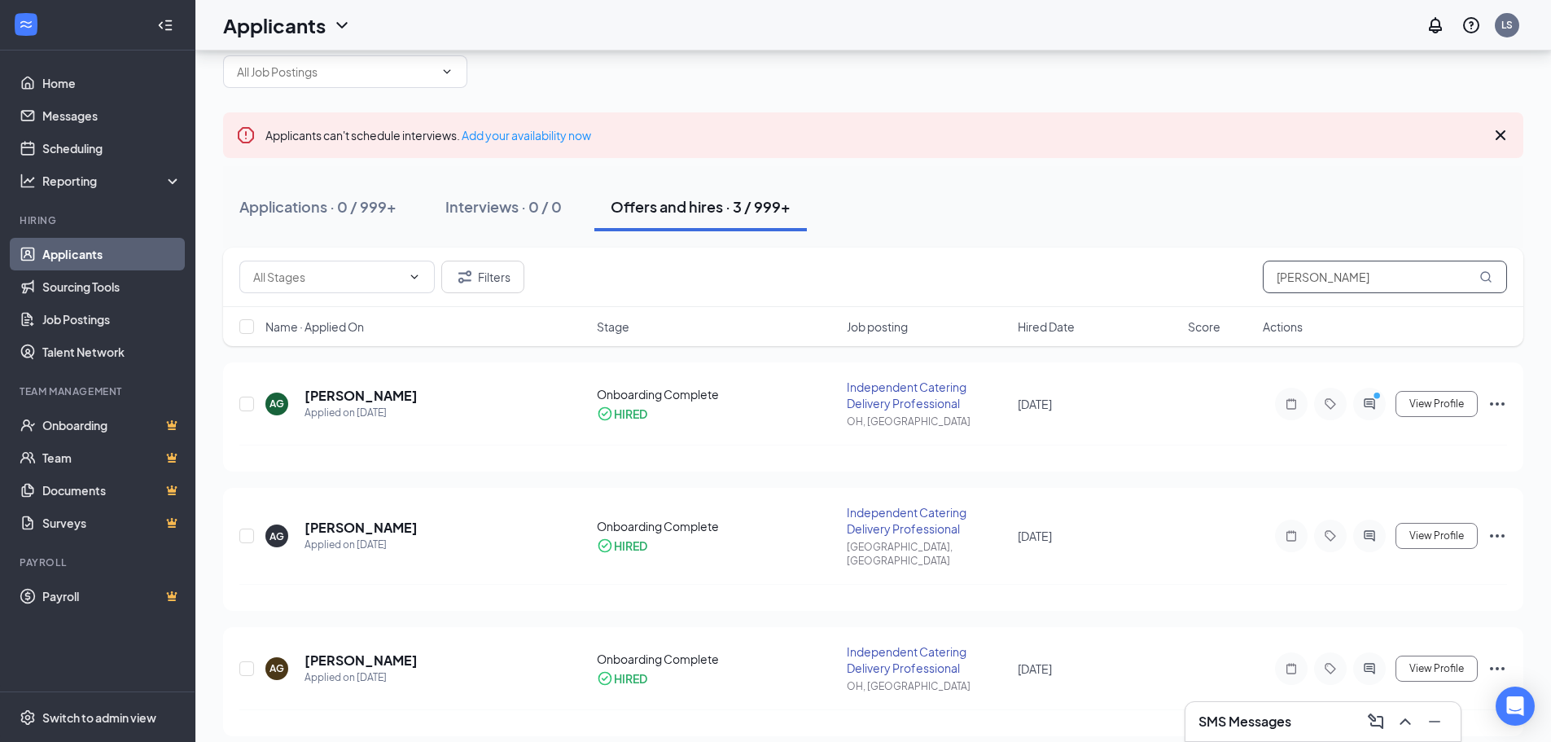
drag, startPoint x: 1401, startPoint y: 278, endPoint x: 806, endPoint y: 324, distance: 596.9
click at [808, 317] on div "Filters [PERSON_NAME] Name · Applied On Stage Job posting Hired Date Score Acti…" at bounding box center [873, 296] width 1300 height 98
